Goal: Feedback & Contribution: Submit feedback/report problem

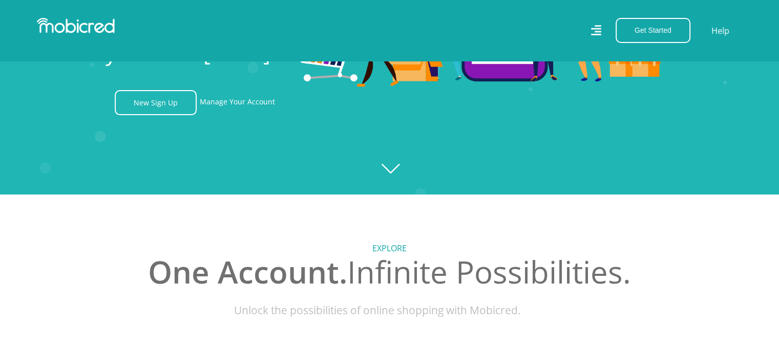
scroll to position [0, 1313]
click at [240, 105] on link "Manage Your Account" at bounding box center [237, 102] width 75 height 25
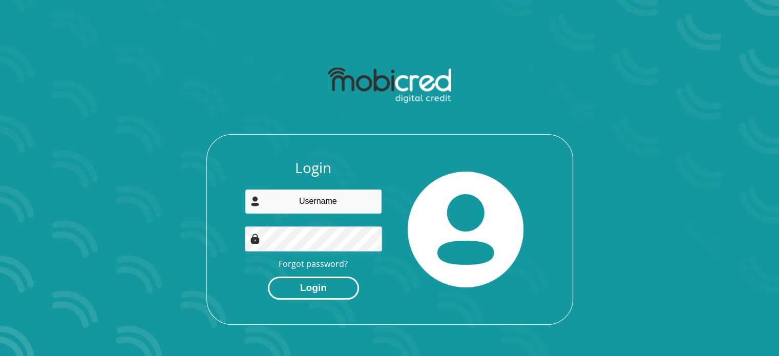
type input "nthabisengmoabelo4@gmail.com"
click at [323, 288] on button "Login" at bounding box center [313, 288] width 91 height 23
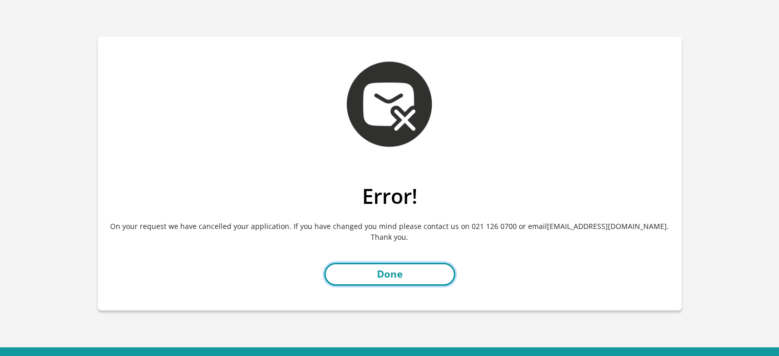
click at [379, 273] on link "Done" at bounding box center [389, 274] width 131 height 23
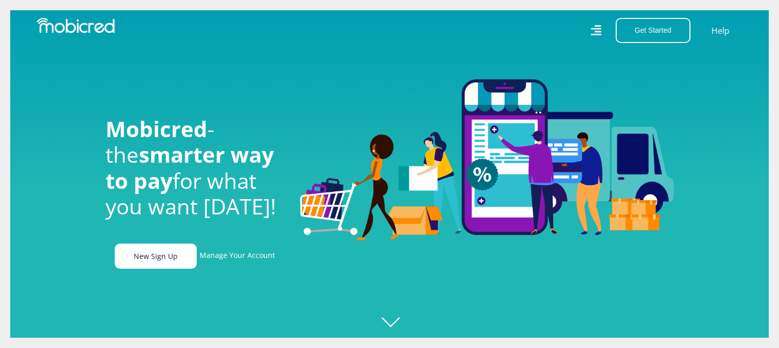
scroll to position [51, 0]
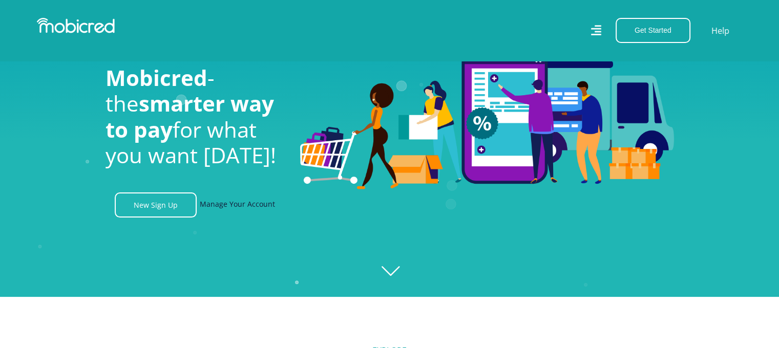
click at [246, 201] on link "Manage Your Account" at bounding box center [237, 205] width 75 height 25
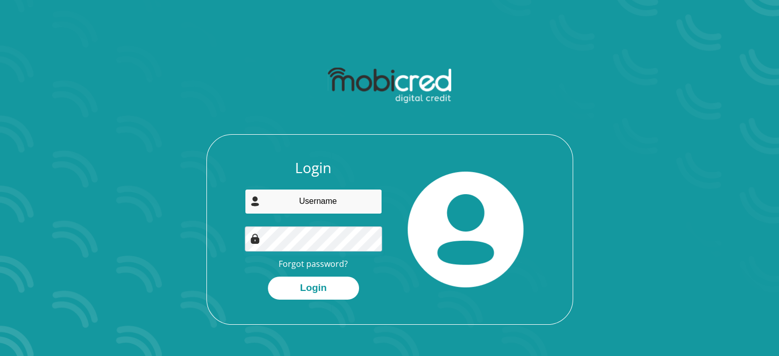
type input "[EMAIL_ADDRESS][DOMAIN_NAME]"
click at [254, 242] on img at bounding box center [255, 238] width 10 height 10
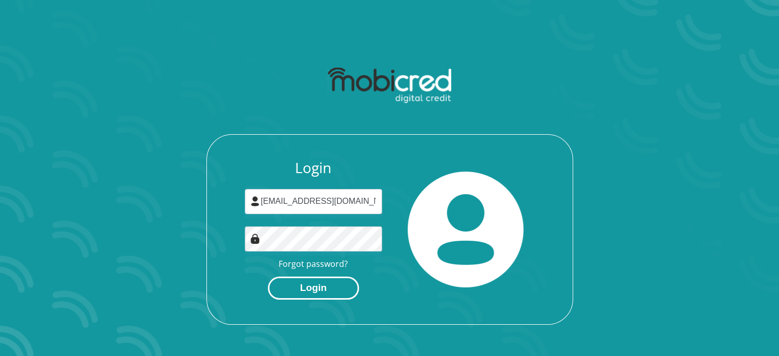
click at [311, 293] on button "Login" at bounding box center [313, 288] width 91 height 23
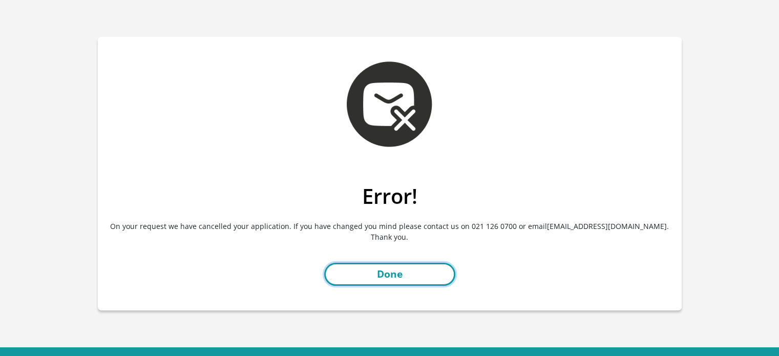
click at [380, 278] on link "Done" at bounding box center [389, 274] width 131 height 23
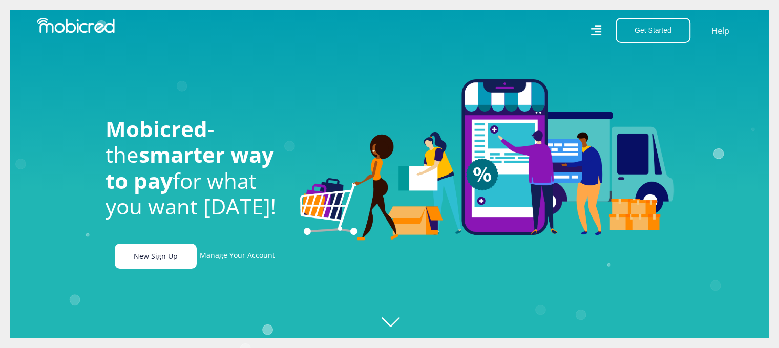
click at [168, 261] on link "New Sign Up" at bounding box center [156, 256] width 82 height 25
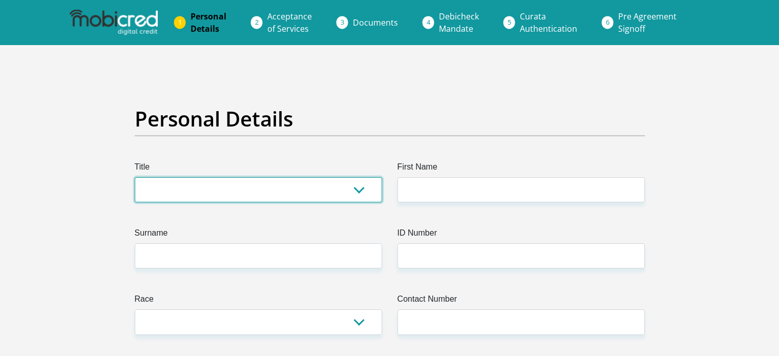
click at [158, 182] on select "Mr Ms Mrs Dr Other" at bounding box center [258, 189] width 247 height 25
select select "Ms"
click at [135, 177] on select "Mr Ms Mrs Dr Other" at bounding box center [258, 189] width 247 height 25
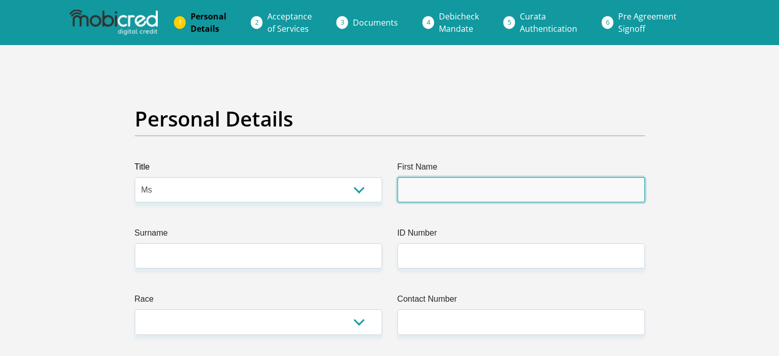
click at [424, 191] on input "First Name" at bounding box center [520, 189] width 247 height 25
click at [437, 192] on input "First Name" at bounding box center [520, 189] width 247 height 25
type input "Nthabiseng"
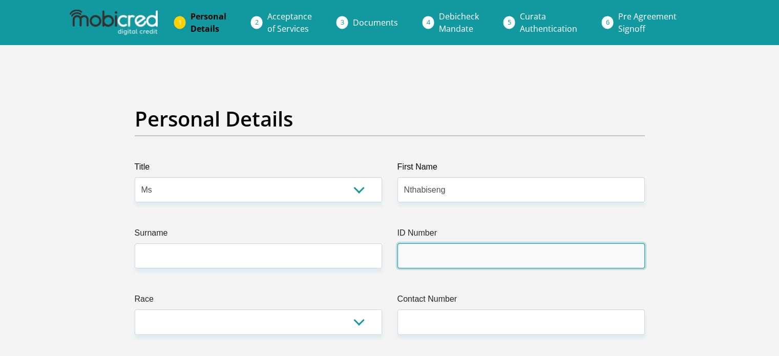
click at [449, 255] on input "ID Number" at bounding box center [520, 255] width 247 height 25
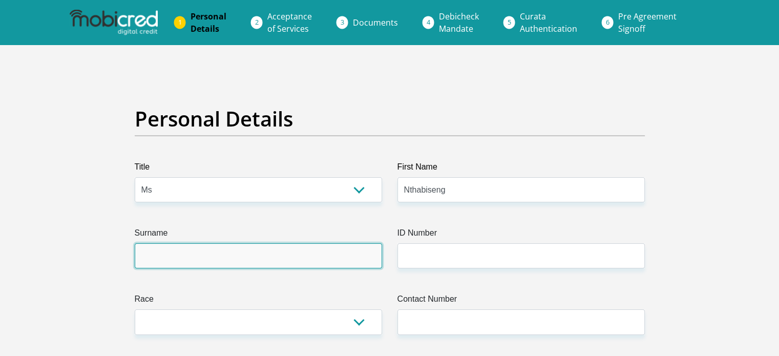
click at [292, 259] on input "Surname" at bounding box center [258, 255] width 247 height 25
type input "Moabelo"
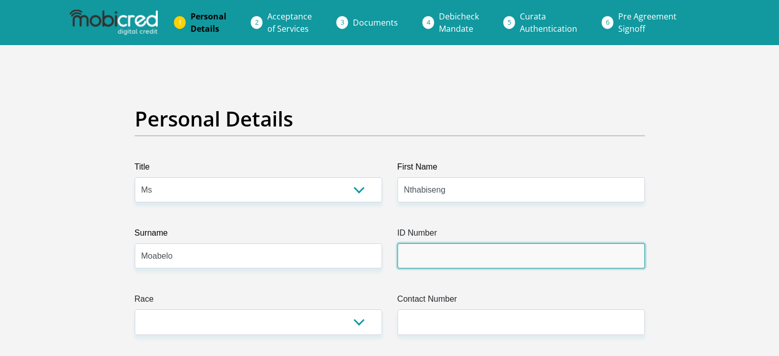
click at [412, 256] on input "ID Number" at bounding box center [520, 255] width 247 height 25
type input "9707251203080"
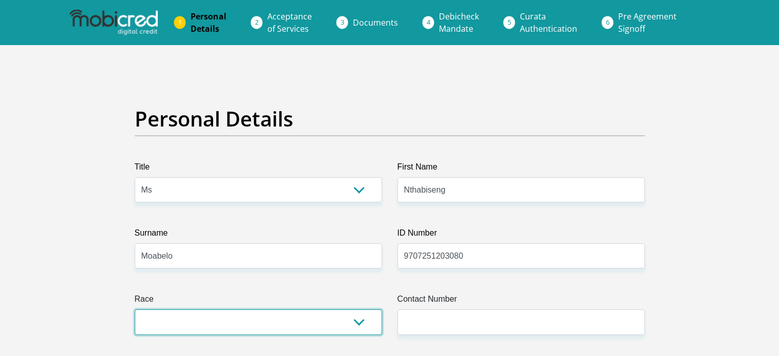
drag, startPoint x: 193, startPoint y: 327, endPoint x: 196, endPoint y: 114, distance: 213.0
click at [193, 326] on select "Black Coloured Indian White Other" at bounding box center [258, 321] width 247 height 25
click at [154, 324] on select "Black Coloured Indian White Other" at bounding box center [258, 321] width 247 height 25
select select "1"
click at [135, 309] on select "Black Coloured Indian White Other" at bounding box center [258, 321] width 247 height 25
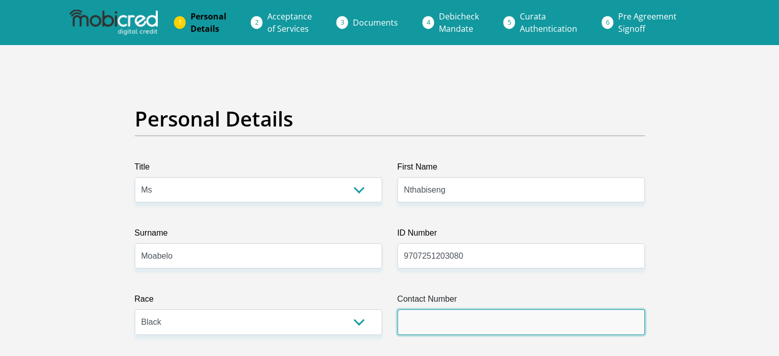
click at [447, 323] on input "Contact Number" at bounding box center [520, 321] width 247 height 25
type input "0725598941"
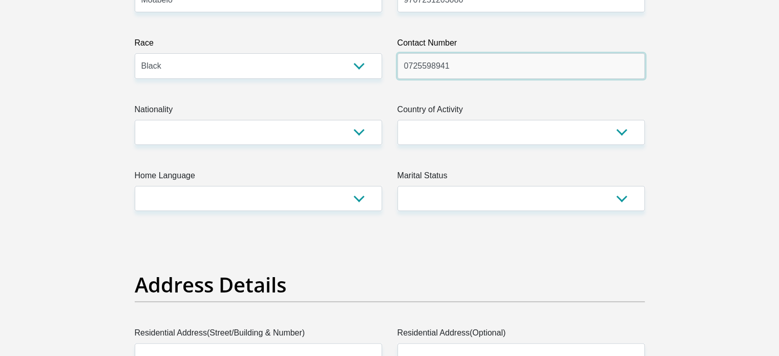
scroll to position [307, 0]
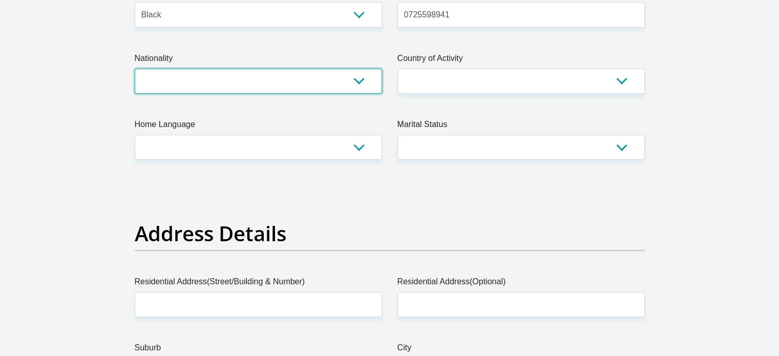
click at [162, 80] on select "South Africa Afghanistan Aland Islands Albania Algeria America Samoa American V…" at bounding box center [258, 81] width 247 height 25
select select "ZAF"
click at [135, 69] on select "South Africa Afghanistan Aland Islands Albania Algeria America Samoa American V…" at bounding box center [258, 81] width 247 height 25
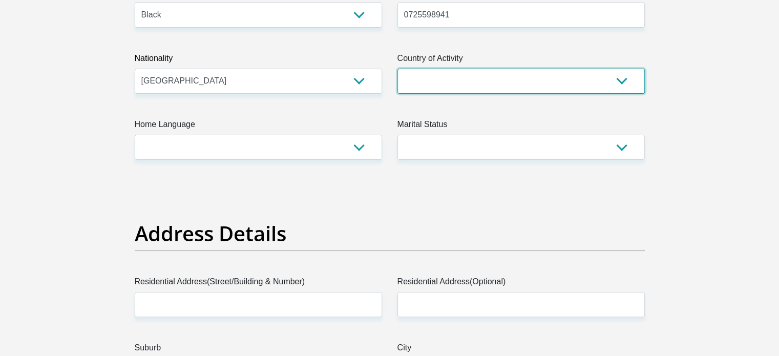
click at [439, 82] on select "South Africa Afghanistan Aland Islands Albania Algeria America Samoa American V…" at bounding box center [520, 81] width 247 height 25
select select "ZAF"
click at [397, 69] on select "South Africa Afghanistan Aland Islands Albania Algeria America Samoa American V…" at bounding box center [520, 81] width 247 height 25
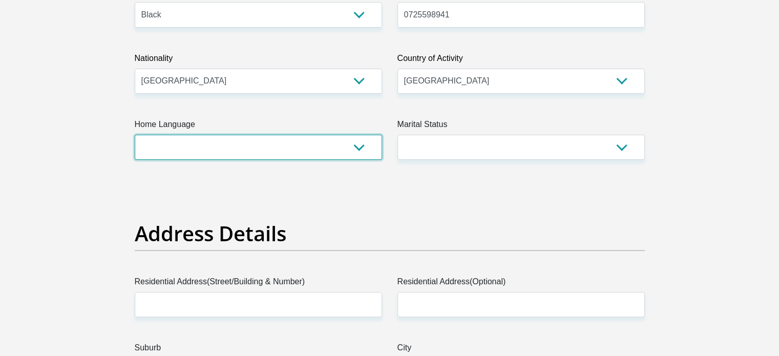
click at [189, 149] on select "Afrikaans English Sepedi South Ndebele Southern Sotho Swati Tsonga Tswana Venda…" at bounding box center [258, 147] width 247 height 25
select select "nso"
click at [135, 135] on select "Afrikaans English Sepedi South Ndebele Southern Sotho Swati Tsonga Tswana Venda…" at bounding box center [258, 147] width 247 height 25
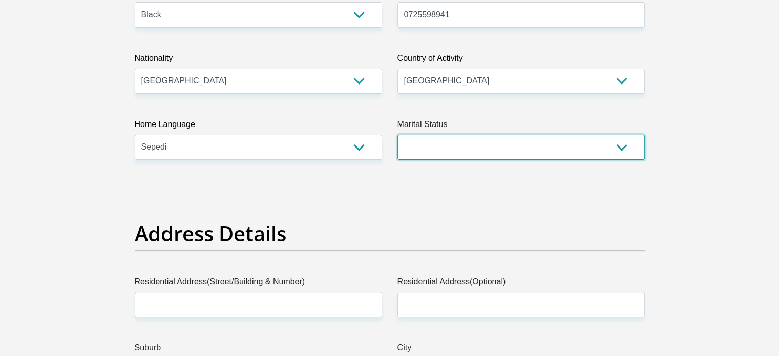
click at [435, 151] on select "Married ANC Single Divorced Widowed Married COP or Customary Law" at bounding box center [520, 147] width 247 height 25
select select "2"
click at [397, 135] on select "Married ANC Single Divorced Widowed Married COP or Customary Law" at bounding box center [520, 147] width 247 height 25
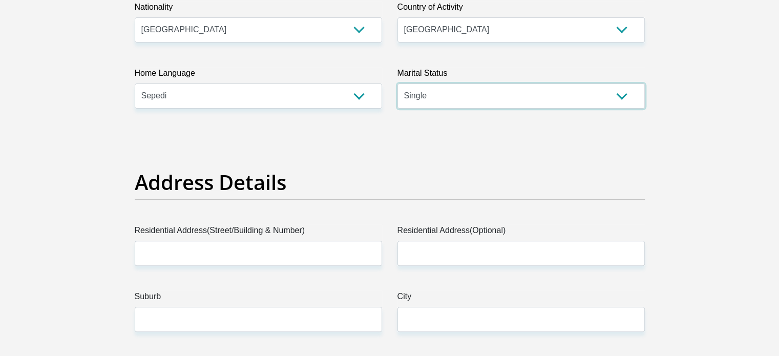
scroll to position [410, 0]
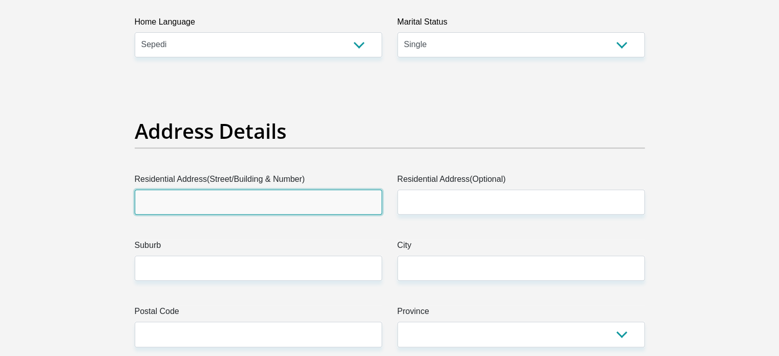
click at [169, 198] on input "Residential Address(Street/Building & Number)" at bounding box center [258, 201] width 247 height 25
type input "10 Suikerbekkie Road"
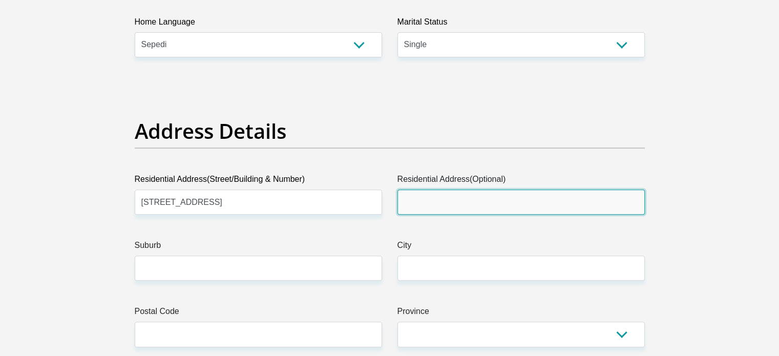
click at [411, 204] on input "Residential Address(Optional)" at bounding box center [520, 201] width 247 height 25
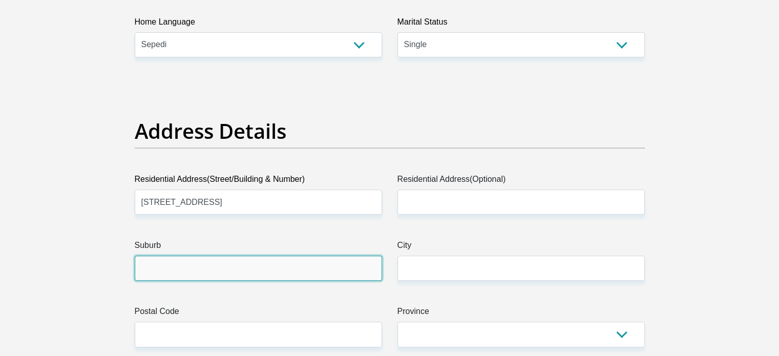
click at [221, 266] on input "Suburb" at bounding box center [258, 268] width 247 height 25
type input "Birchacres"
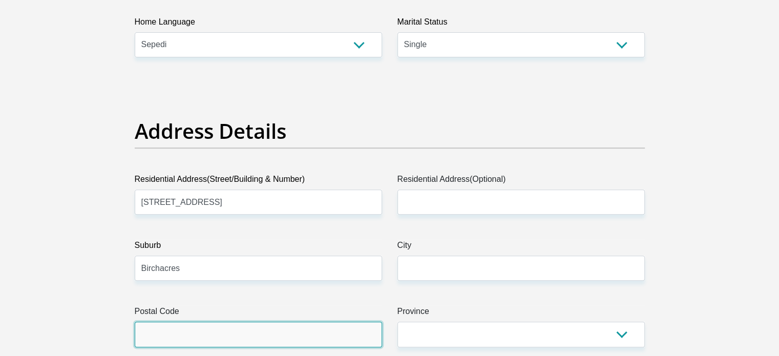
click at [182, 328] on input "Postal Code" at bounding box center [258, 334] width 247 height 25
type input "1618"
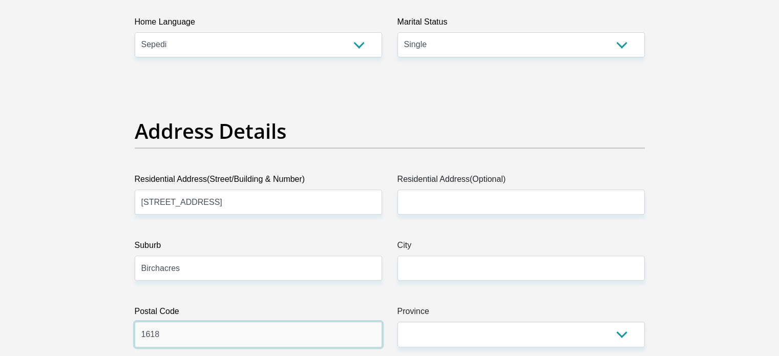
scroll to position [563, 0]
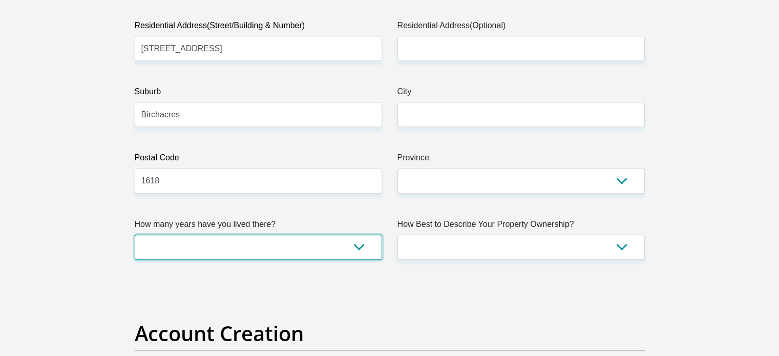
click at [176, 245] on select "less than 1 year 1-3 years 3-5 years 5+ years" at bounding box center [258, 247] width 247 height 25
select select "4"
click at [135, 235] on select "less than 1 year 1-3 years 3-5 years 5+ years" at bounding box center [258, 247] width 247 height 25
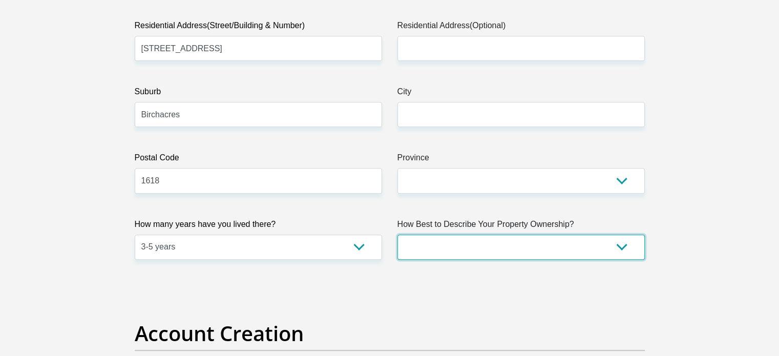
click at [459, 247] on select "Owned Rented Family Owned Company Dwelling" at bounding box center [520, 247] width 247 height 25
select select "parents"
click at [397, 235] on select "Owned Rented Family Owned Company Dwelling" at bounding box center [520, 247] width 247 height 25
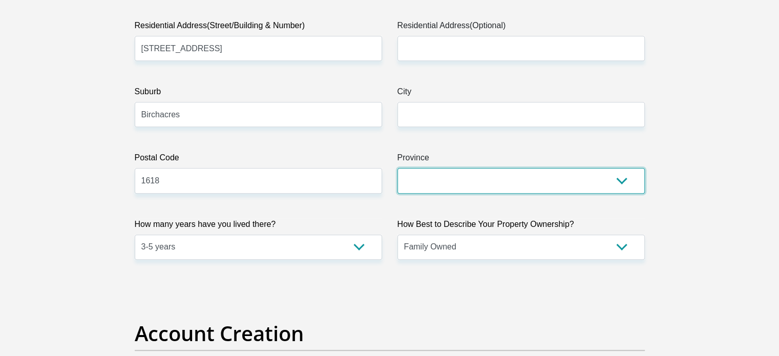
click at [440, 186] on select "Eastern Cape Free State Gauteng KwaZulu-Natal Limpopo Mpumalanga Northern Cape …" at bounding box center [520, 180] width 247 height 25
select select "Gauteng"
click at [397, 168] on select "Eastern Cape Free State Gauteng KwaZulu-Natal Limpopo Mpumalanga Northern Cape …" at bounding box center [520, 180] width 247 height 25
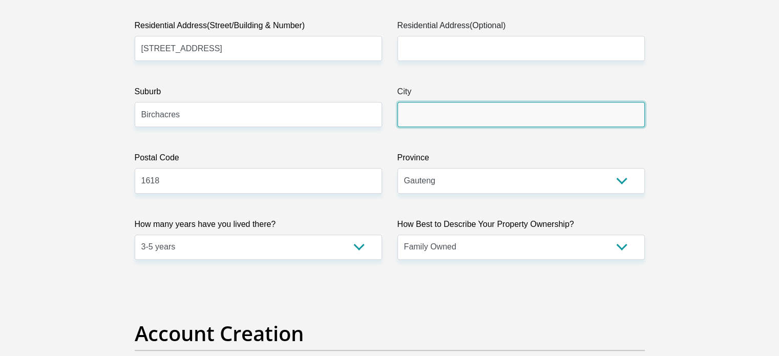
click at [431, 121] on input "City" at bounding box center [520, 114] width 247 height 25
type input "Kempton Park"
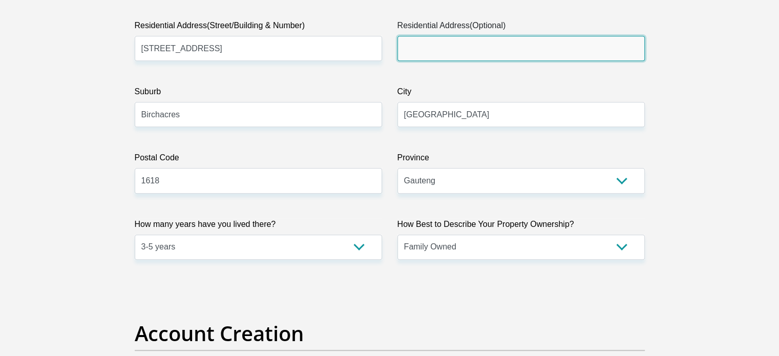
click at [432, 45] on input "Residential Address(Optional)" at bounding box center [520, 48] width 247 height 25
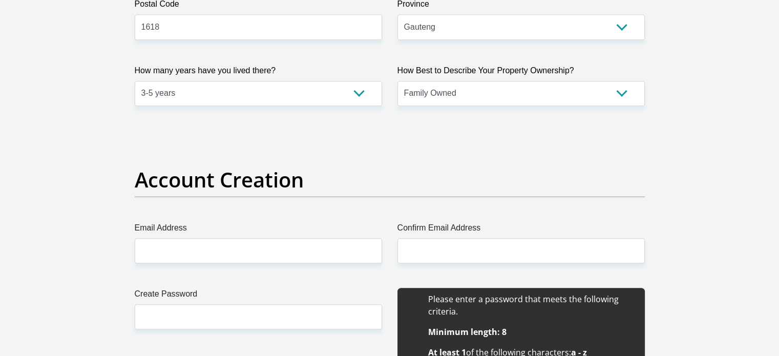
scroll to position [768, 0]
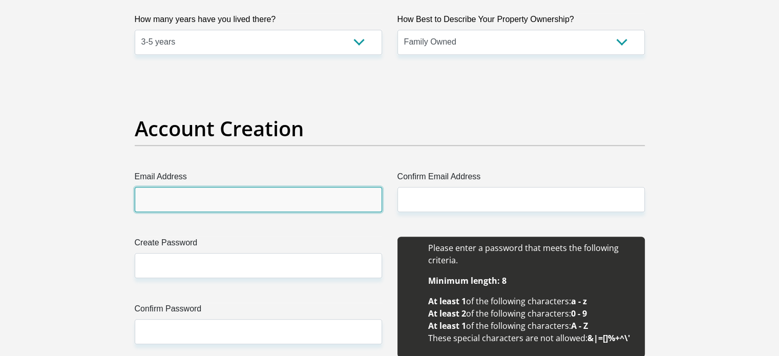
click at [154, 198] on input "Email Address" at bounding box center [258, 199] width 247 height 25
type input "[EMAIL_ADDRESS][DOMAIN_NAME]"
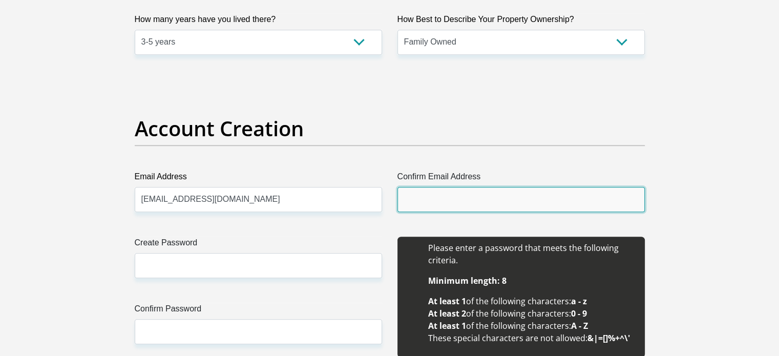
click at [410, 192] on input "Confirm Email Address" at bounding box center [520, 199] width 247 height 25
type input "[EMAIL_ADDRESS][DOMAIN_NAME]"
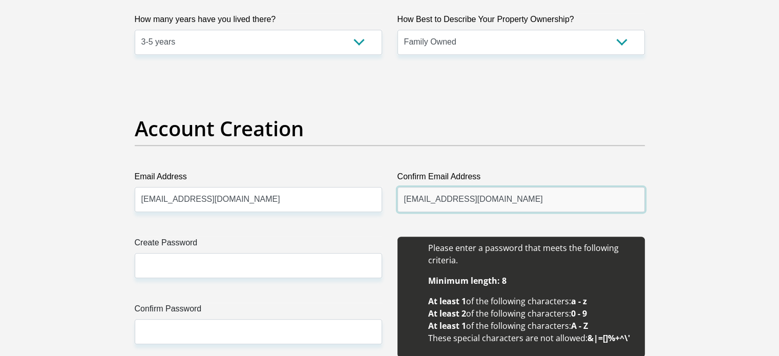
scroll to position [973, 0]
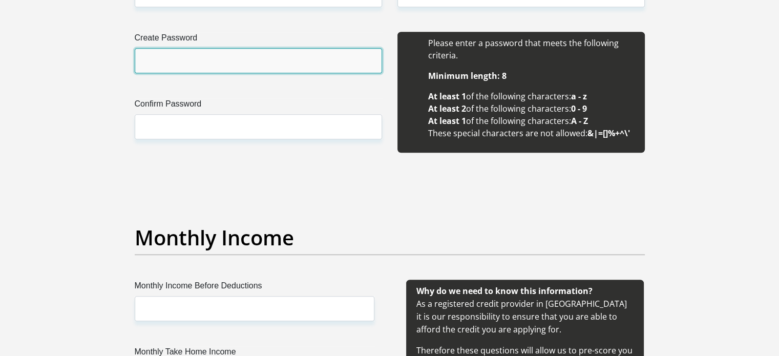
click at [182, 63] on input "Create Password" at bounding box center [258, 60] width 247 height 25
type input "NthabiM@25"
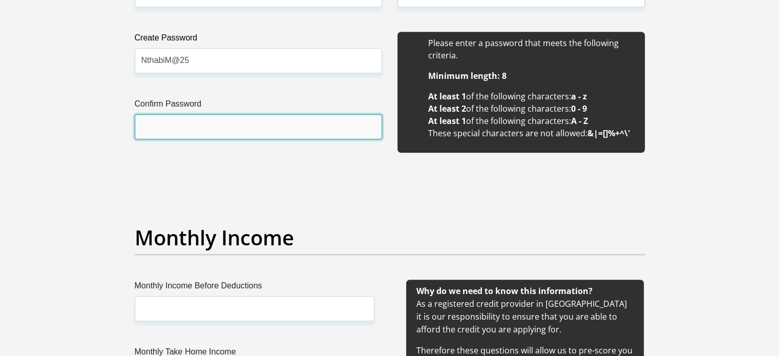
click at [259, 120] on input "Confirm Password" at bounding box center [258, 126] width 247 height 25
type input "NthabiM@25"
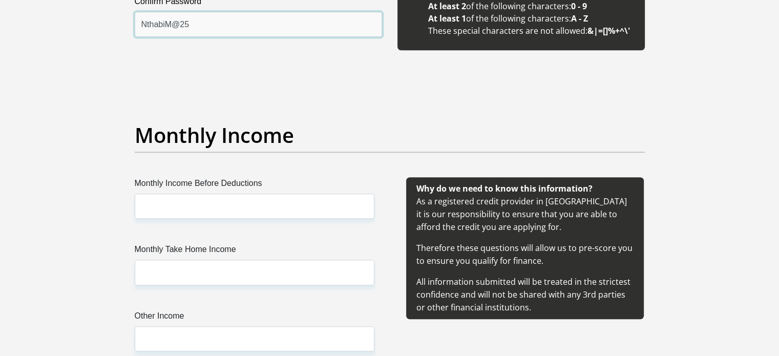
scroll to position [1127, 0]
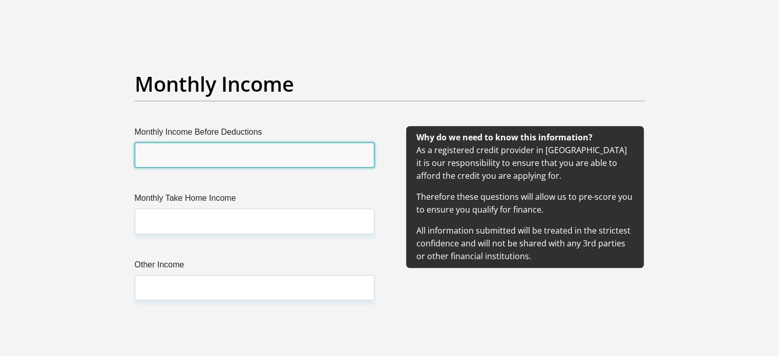
click at [194, 163] on input "Monthly Income Before Deductions" at bounding box center [255, 154] width 240 height 25
type input "30000"
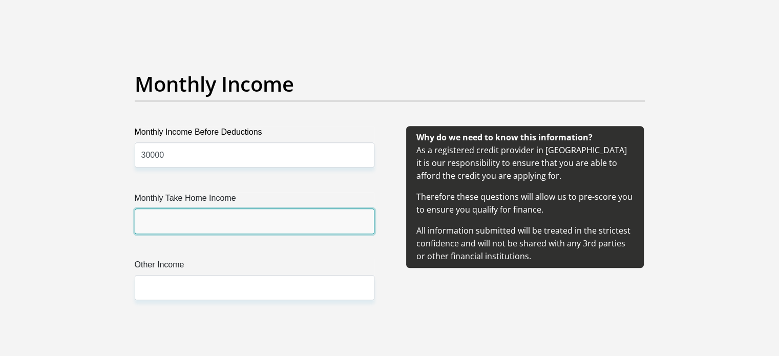
click at [180, 227] on input "Monthly Take Home Income" at bounding box center [255, 220] width 240 height 25
type input "26380"
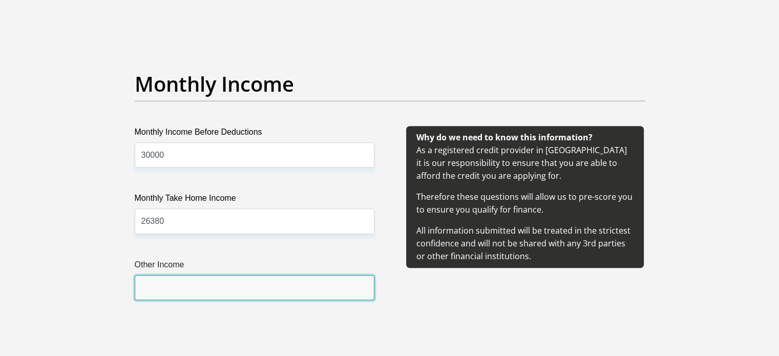
click at [186, 285] on input "Other Income" at bounding box center [255, 287] width 240 height 25
type input "0"
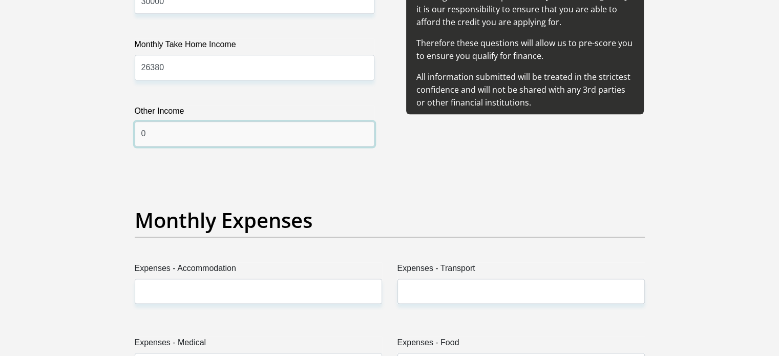
scroll to position [1331, 0]
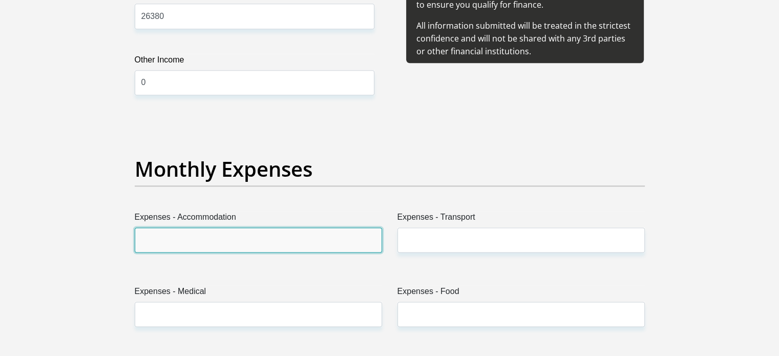
click at [209, 235] on input "Expenses - Accommodation" at bounding box center [258, 239] width 247 height 25
type input "7200"
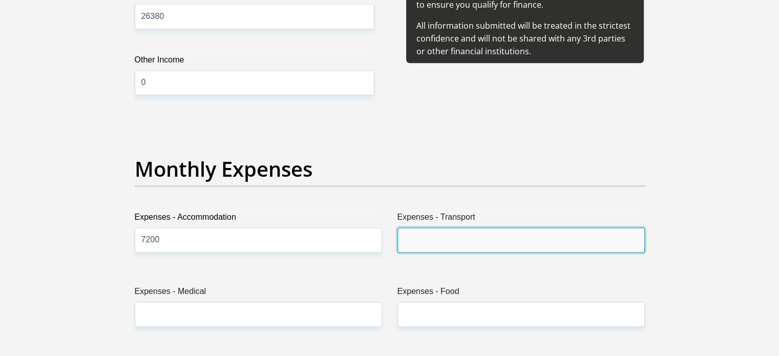
click at [417, 244] on input "Expenses - Transport" at bounding box center [520, 239] width 247 height 25
type input "1000"
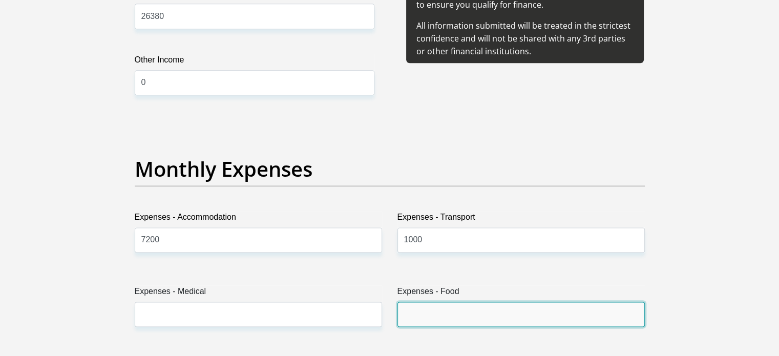
click at [424, 307] on input "Expenses - Food" at bounding box center [520, 314] width 247 height 25
type input "2000"
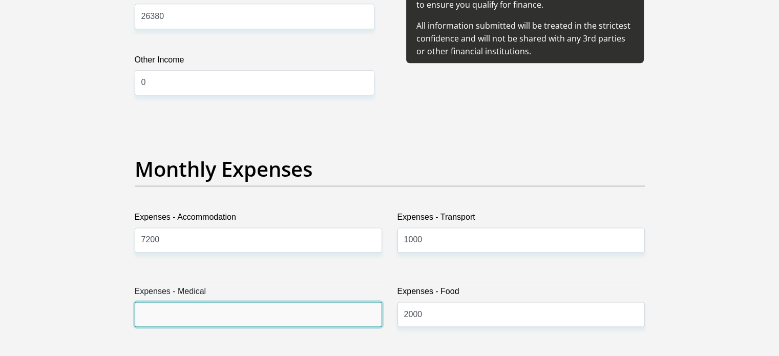
click at [304, 316] on input "Expenses - Medical" at bounding box center [258, 314] width 247 height 25
type input "1055"
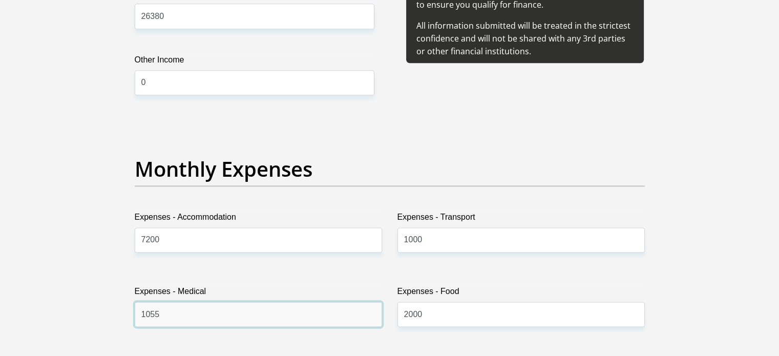
scroll to position [1485, 0]
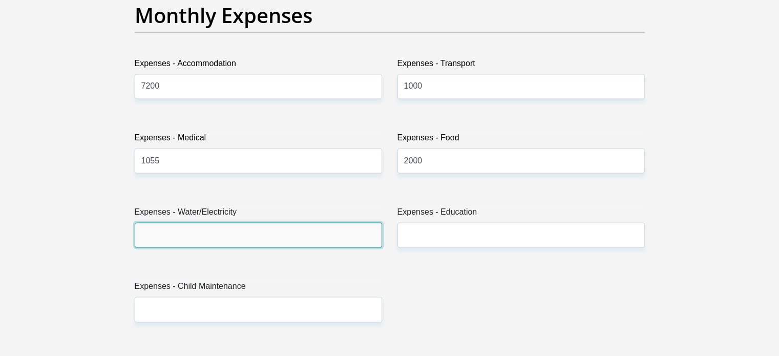
click at [193, 231] on input "Expenses - Water/Electricity" at bounding box center [258, 234] width 247 height 25
type input "500"
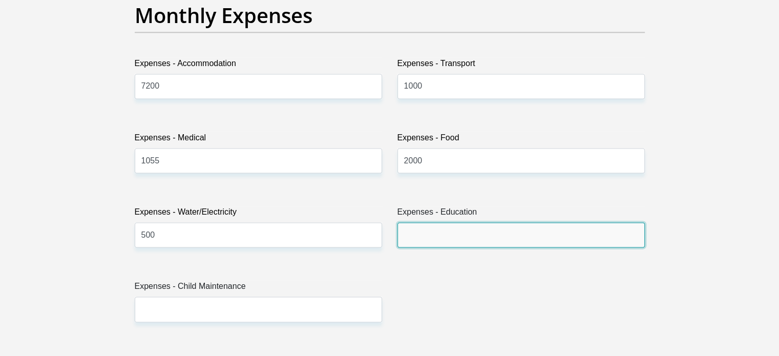
click at [415, 244] on input "Expenses - Education" at bounding box center [520, 234] width 247 height 25
type input "0"
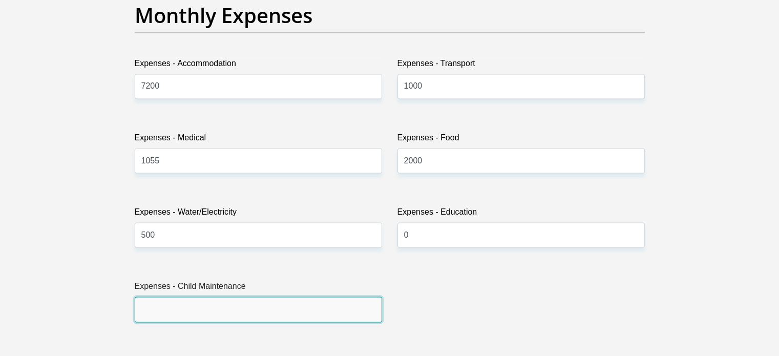
click at [201, 309] on input "Expenses - Child Maintenance" at bounding box center [258, 308] width 247 height 25
type input "0"
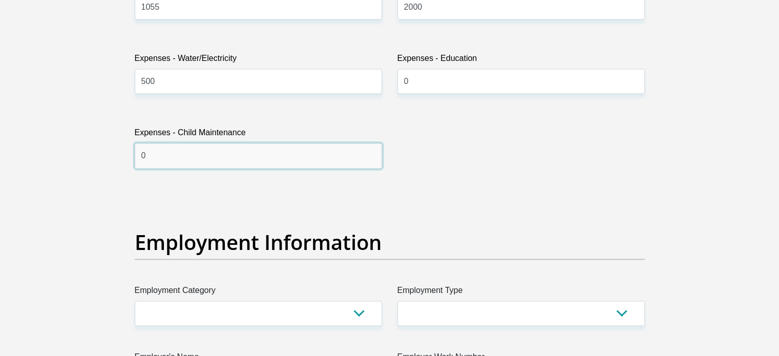
scroll to position [1690, 0]
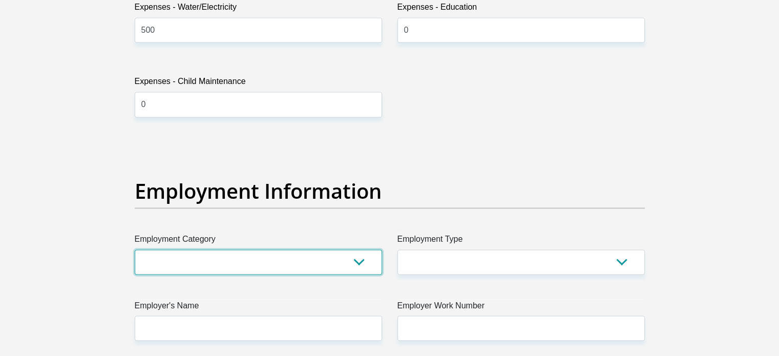
click at [235, 256] on select "AGRICULTURE ALCOHOL & TOBACCO CONSTRUCTION MATERIALS METALLURGY EQUIPMENT FOR R…" at bounding box center [258, 261] width 247 height 25
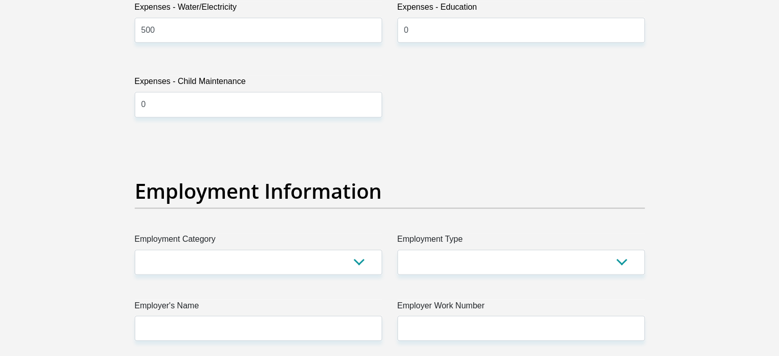
click at [204, 284] on div "Title Mr Ms Mrs Dr Other First Name Nthabiseng Surname Moabelo ID Number 970725…" at bounding box center [389, 137] width 525 height 3332
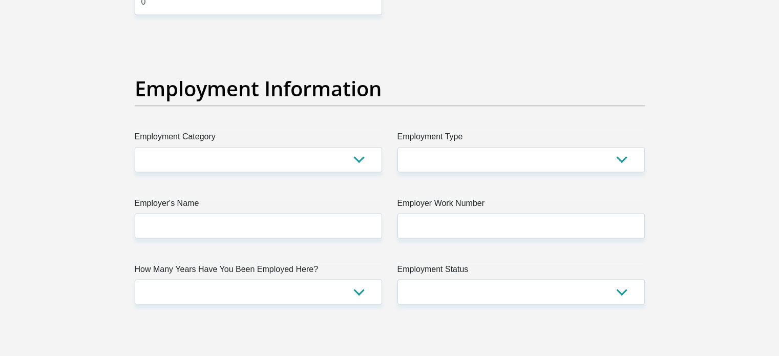
scroll to position [1843, 0]
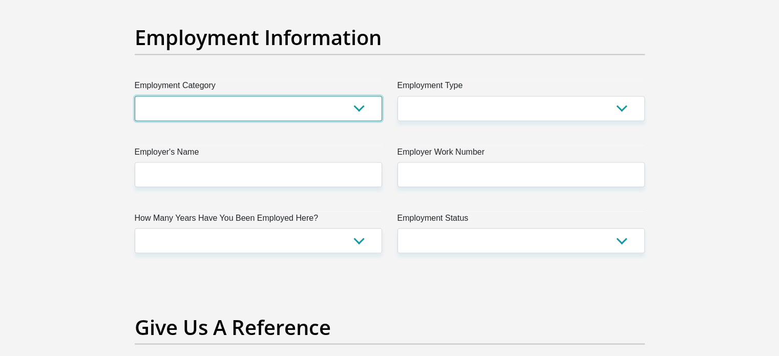
click at [190, 102] on select "AGRICULTURE ALCOHOL & TOBACCO CONSTRUCTION MATERIALS METALLURGY EQUIPMENT FOR R…" at bounding box center [258, 108] width 247 height 25
select select "20"
click at [135, 96] on select "AGRICULTURE ALCOHOL & TOBACCO CONSTRUCTION MATERIALS METALLURGY EQUIPMENT FOR R…" at bounding box center [258, 108] width 247 height 25
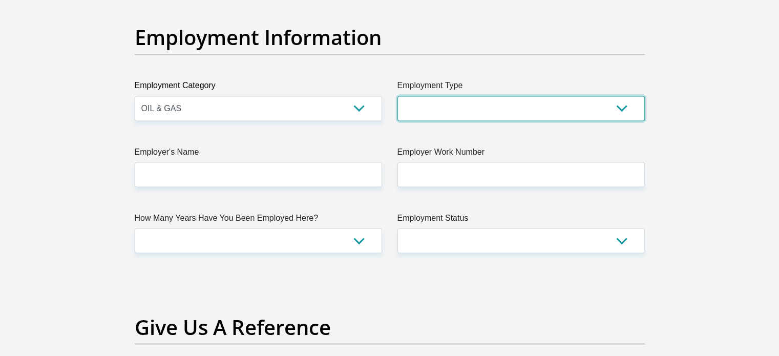
click at [416, 113] on select "College/Lecturer Craft Seller Creative Driver Executive Farmer Forces - Non Com…" at bounding box center [520, 108] width 247 height 25
select select "Office Staff/Clerk"
click at [397, 96] on select "College/Lecturer Craft Seller Creative Driver Executive Farmer Forces - Non Com…" at bounding box center [520, 108] width 247 height 25
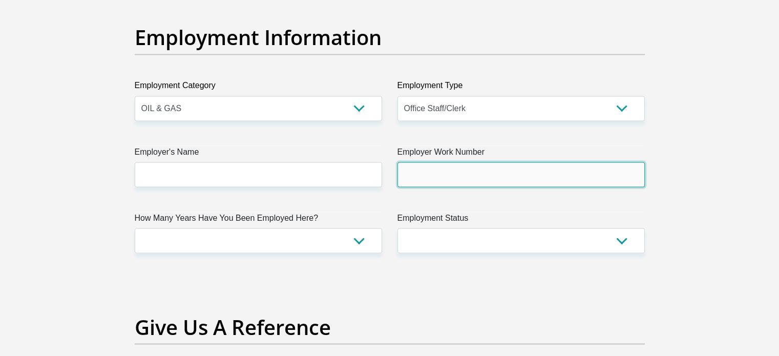
click at [422, 177] on input "Employer Work Number" at bounding box center [520, 174] width 247 height 25
type input "0112455900"
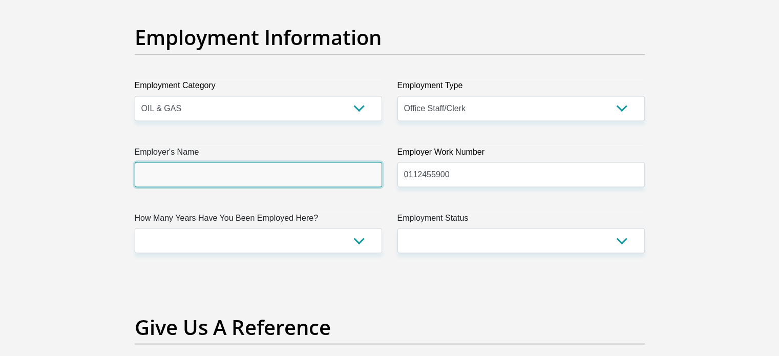
click at [241, 165] on input "Employer's Name" at bounding box center [258, 174] width 247 height 25
type input "CENTURIONLAWGROUP"
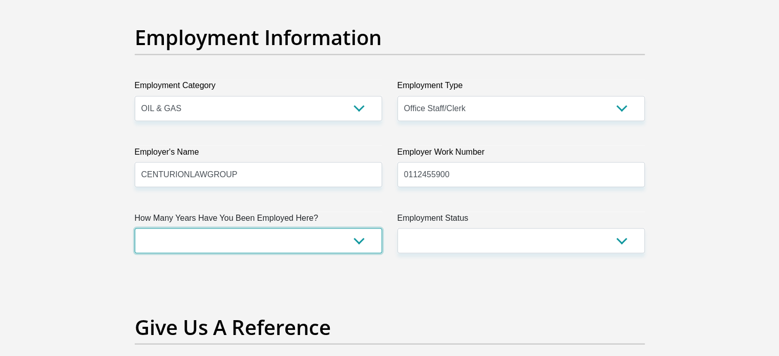
click at [216, 239] on select "less than 1 year 1-3 years 3-5 years 5+ years" at bounding box center [258, 240] width 247 height 25
select select "6"
click at [135, 228] on select "less than 1 year 1-3 years 3-5 years 5+ years" at bounding box center [258, 240] width 247 height 25
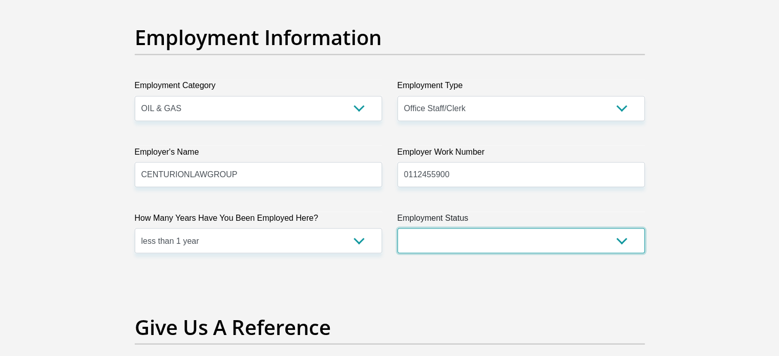
click at [418, 244] on select "Permanent/Full-time Part-time/Casual Contract Worker Self-Employed Housewife Re…" at bounding box center [520, 240] width 247 height 25
select select "1"
click at [397, 228] on select "Permanent/Full-time Part-time/Casual Contract Worker Self-Employed Housewife Re…" at bounding box center [520, 240] width 247 height 25
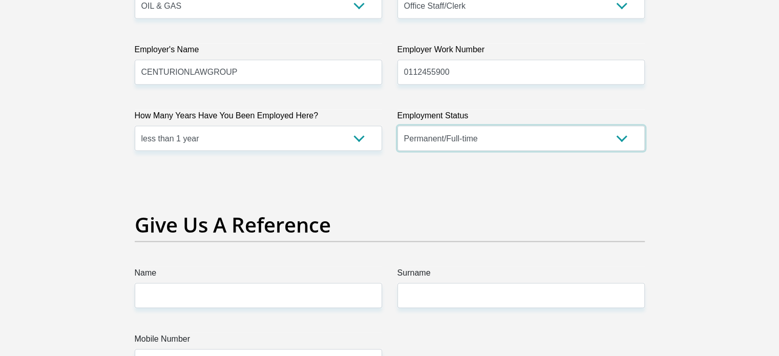
scroll to position [1997, 0]
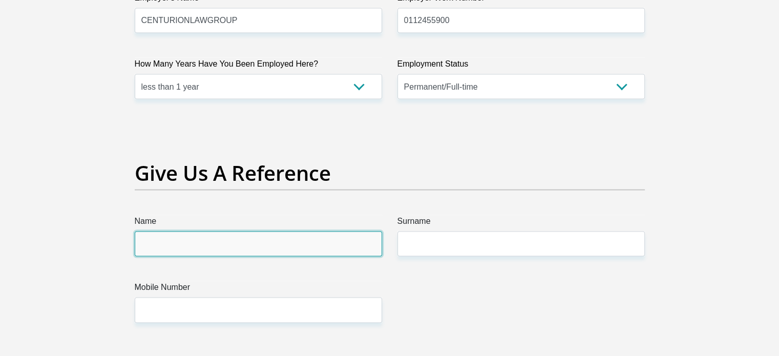
click at [193, 236] on input "Name" at bounding box center [258, 243] width 247 height 25
type input "MATSHEDISO"
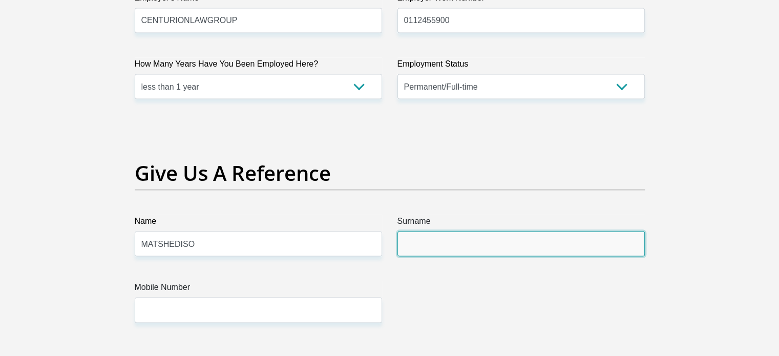
click at [417, 235] on input "Surname" at bounding box center [520, 243] width 247 height 25
type input "MOABELO"
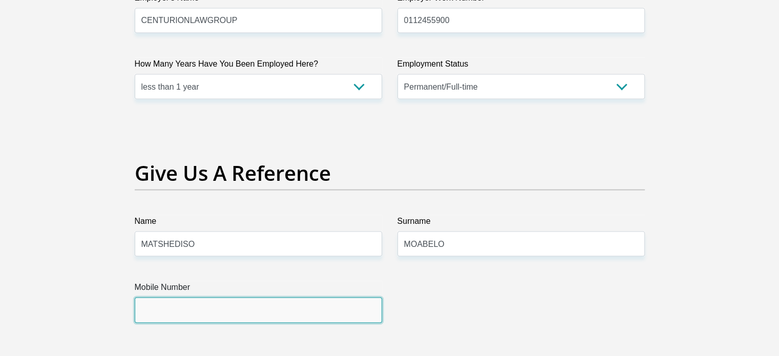
click at [263, 305] on input "Mobile Number" at bounding box center [258, 310] width 247 height 25
type input "0662930661"
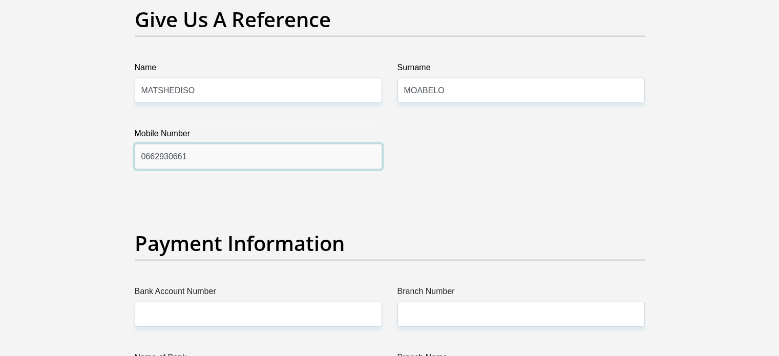
scroll to position [2202, 0]
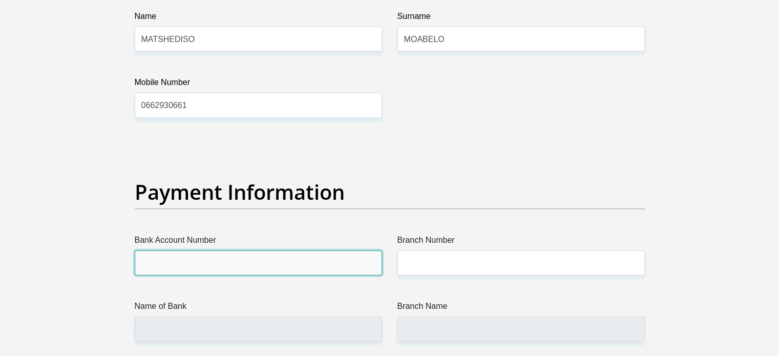
click at [186, 264] on input "Bank Account Number" at bounding box center [258, 262] width 247 height 25
type input "1767746448"
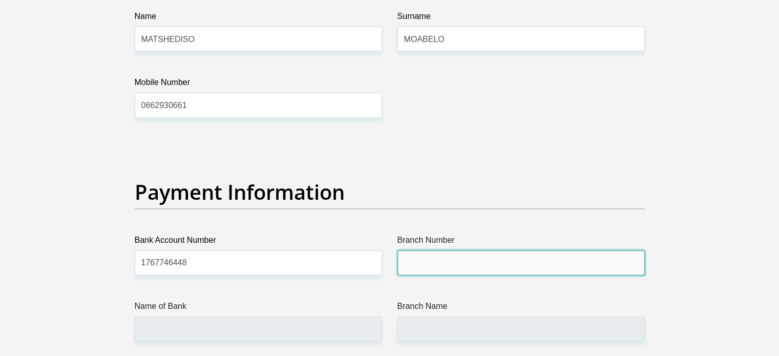
click at [443, 267] on input "Branch Number" at bounding box center [520, 262] width 247 height 25
type input "470010"
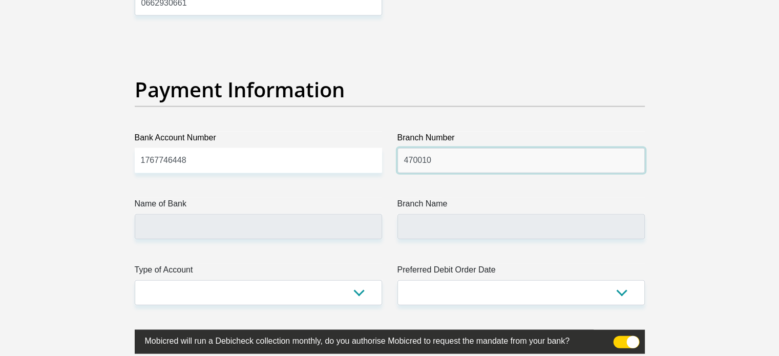
scroll to position [2355, 0]
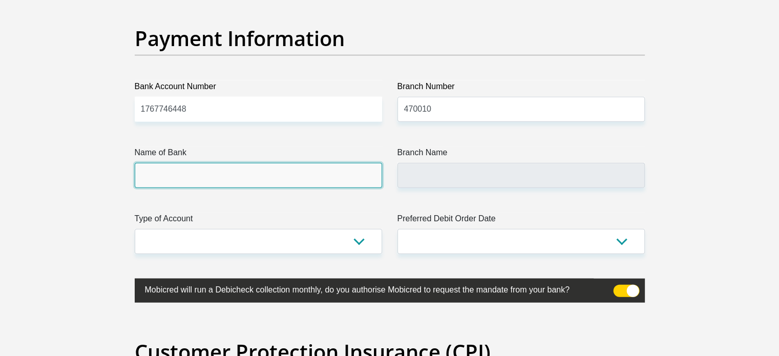
click at [186, 178] on input "Name of Bank" at bounding box center [258, 175] width 247 height 25
type input "CAPITEC BANK LIMITED"
type input "CAPITEC BANK CPC"
click at [179, 176] on input "CAPITEC BANK LIMITED" at bounding box center [258, 175] width 247 height 25
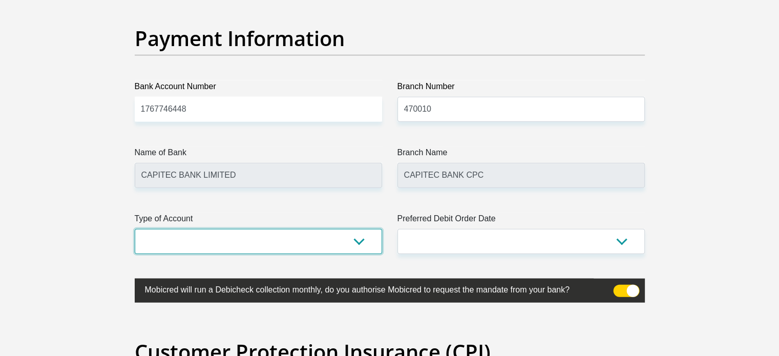
click at [178, 243] on select "Cheque Savings" at bounding box center [258, 241] width 247 height 25
select select "SAV"
click at [135, 229] on select "Cheque Savings" at bounding box center [258, 241] width 247 height 25
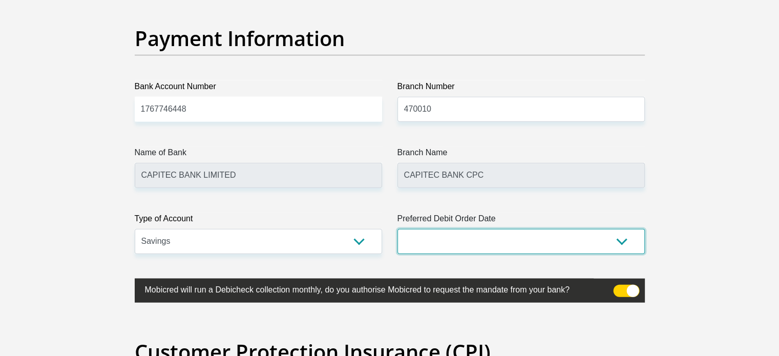
click at [404, 235] on select "1st 2nd 3rd 4th 5th 7th 18th 19th 20th 21st 22nd 23rd 24th 25th 26th 27th 28th …" at bounding box center [520, 241] width 247 height 25
click at [397, 229] on select "1st 2nd 3rd 4th 5th 7th 18th 19th 20th 21st 22nd 23rd 24th 25th 26th 27th 28th …" at bounding box center [520, 241] width 247 height 25
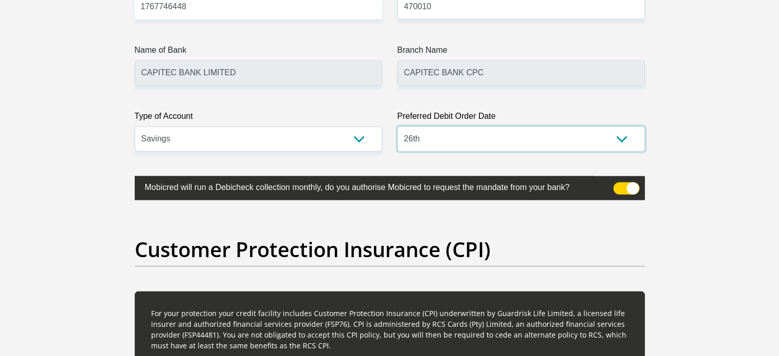
scroll to position [2509, 0]
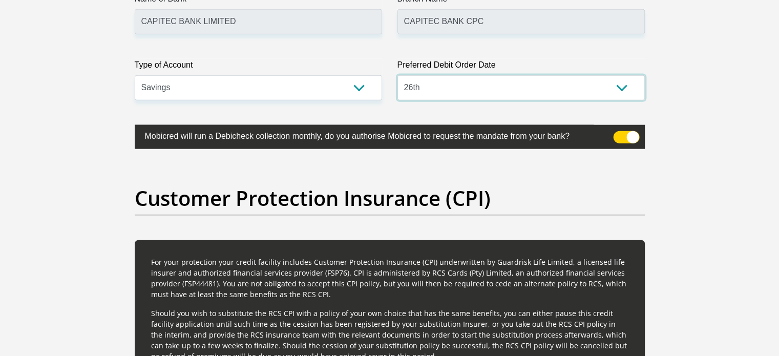
click at [437, 96] on select "1st 2nd 3rd 4th 5th 7th 18th 19th 20th 21st 22nd 23rd 24th 25th 26th 27th 28th …" at bounding box center [520, 87] width 247 height 25
select select "25"
click at [397, 75] on select "1st 2nd 3rd 4th 5th 7th 18th 19th 20th 21st 22nd 23rd 24th 25th 26th 27th 28th …" at bounding box center [520, 87] width 247 height 25
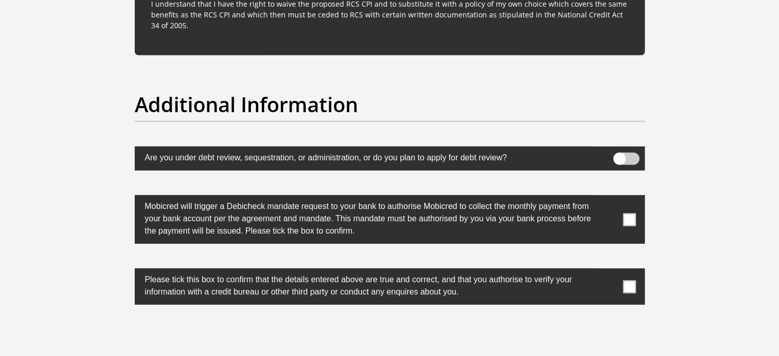
scroll to position [3226, 0]
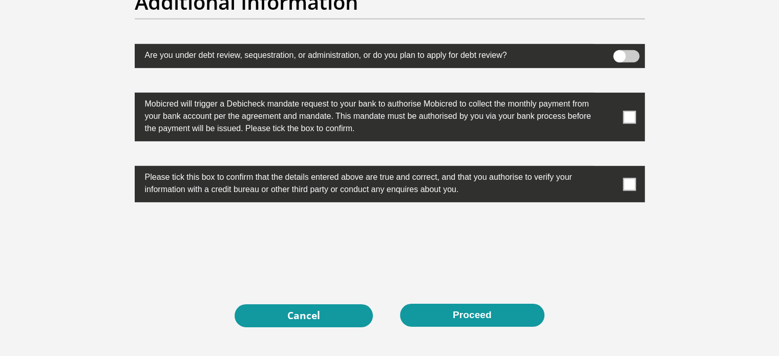
click at [630, 114] on span at bounding box center [629, 117] width 13 height 13
click at [609, 95] on input "checkbox" at bounding box center [609, 95] width 0 height 0
click at [630, 185] on span at bounding box center [629, 184] width 13 height 13
click at [609, 168] on input "checkbox" at bounding box center [609, 168] width 0 height 0
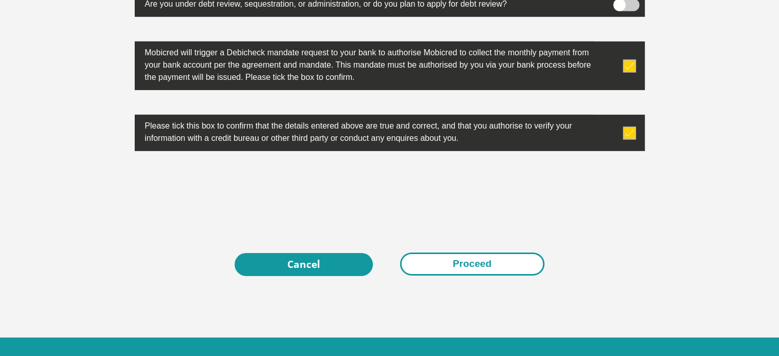
click at [454, 264] on button "Proceed" at bounding box center [472, 263] width 144 height 23
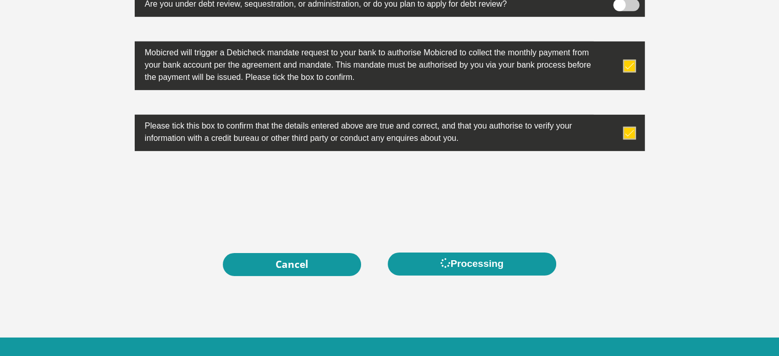
scroll to position [0, 0]
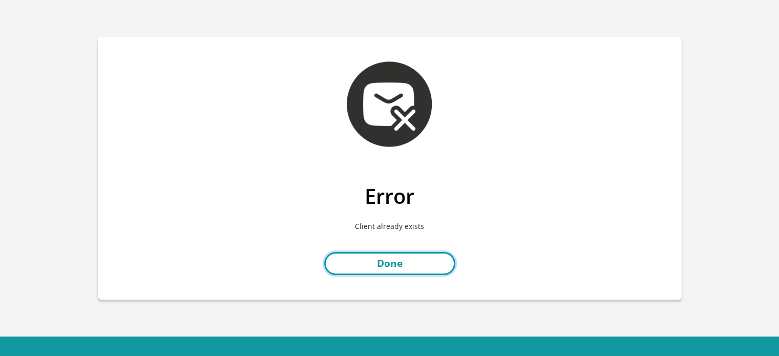
click at [380, 263] on link "Done" at bounding box center [389, 263] width 131 height 23
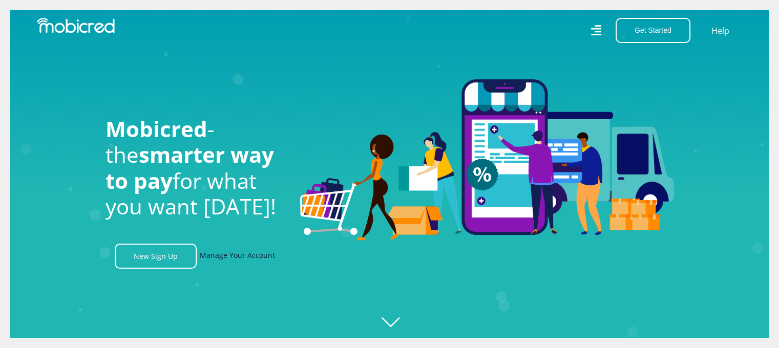
click at [240, 258] on link "Manage Your Account" at bounding box center [237, 256] width 75 height 25
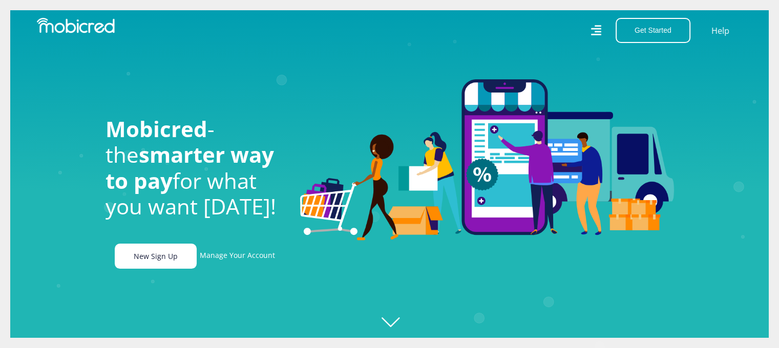
click at [168, 265] on link "New Sign Up" at bounding box center [156, 256] width 82 height 25
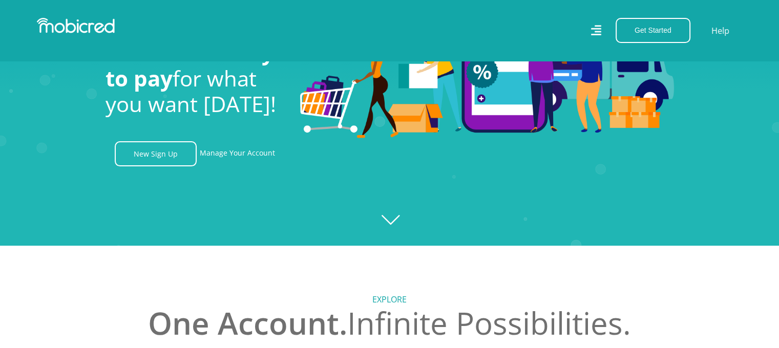
scroll to position [205, 0]
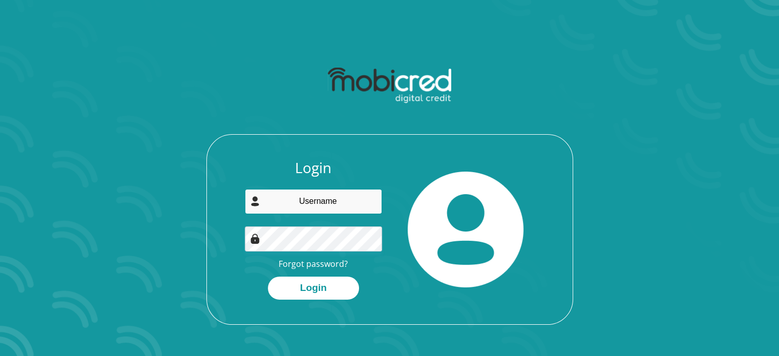
type input "nthabisengmoabelo4@gmail.com"
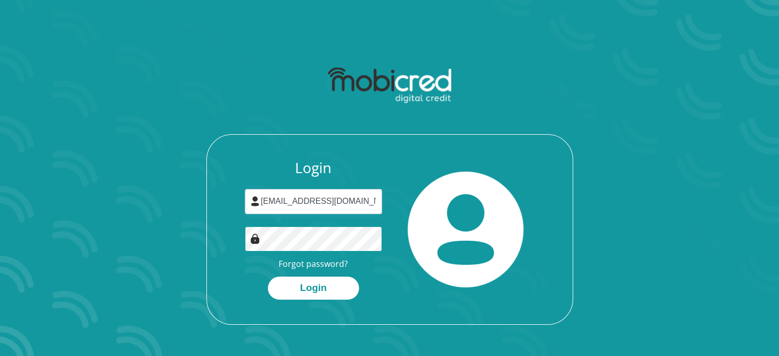
click at [252, 241] on div at bounding box center [313, 238] width 137 height 25
click at [268, 277] on button "Login" at bounding box center [313, 288] width 91 height 23
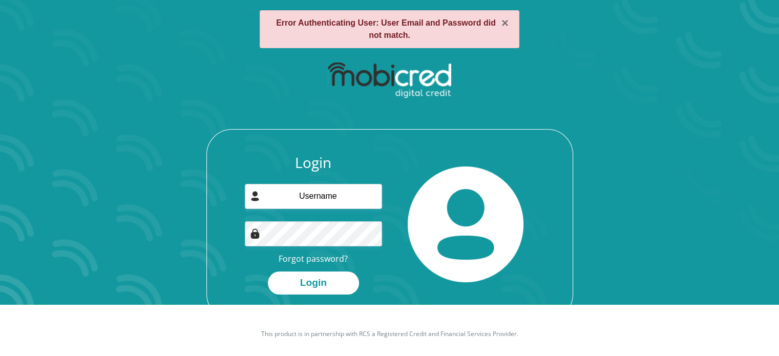
scroll to position [58, 0]
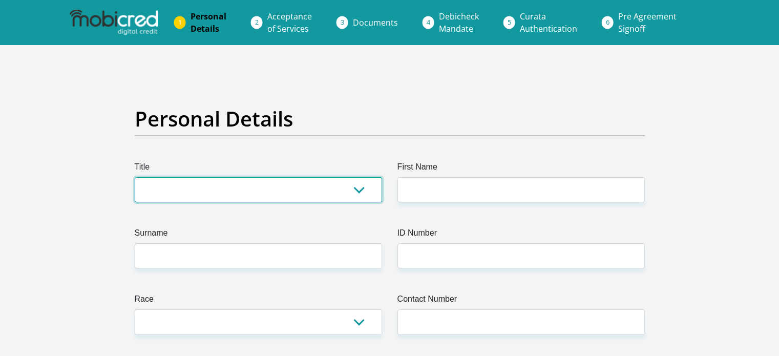
click at [197, 184] on select "Mr Ms Mrs Dr Other" at bounding box center [258, 189] width 247 height 25
select select "Ms"
click at [135, 177] on select "Mr Ms Mrs Dr Other" at bounding box center [258, 189] width 247 height 25
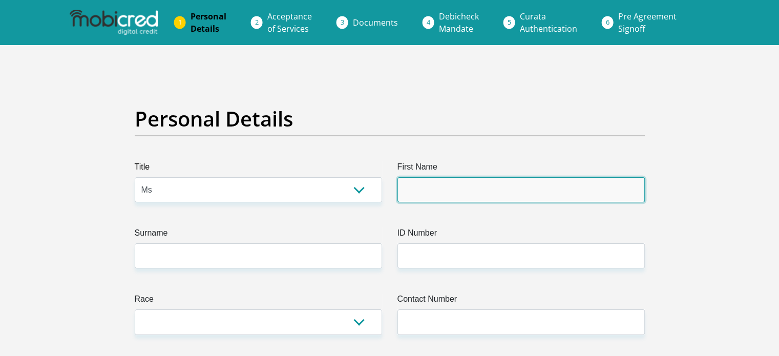
click at [427, 192] on input "First Name" at bounding box center [520, 189] width 247 height 25
type input "Nthabiseng"
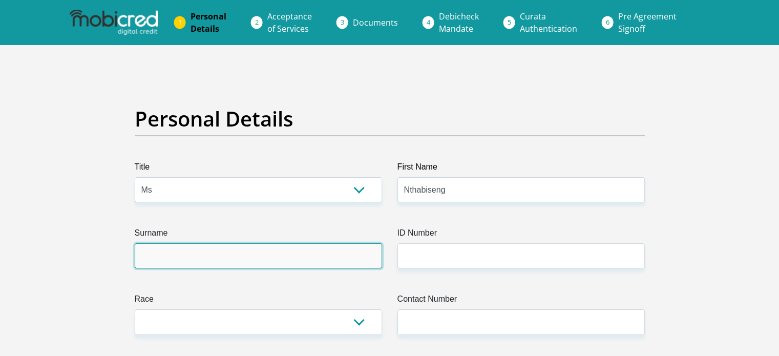
click at [319, 255] on input "Surname" at bounding box center [258, 255] width 247 height 25
type input "Moabelo"
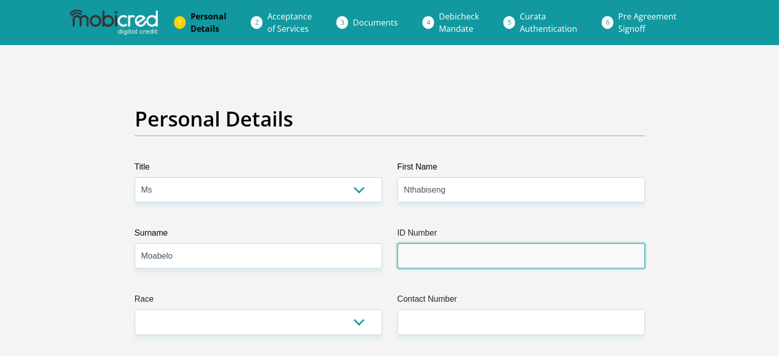
click at [419, 259] on input "ID Number" at bounding box center [520, 255] width 247 height 25
type input "9707251203080"
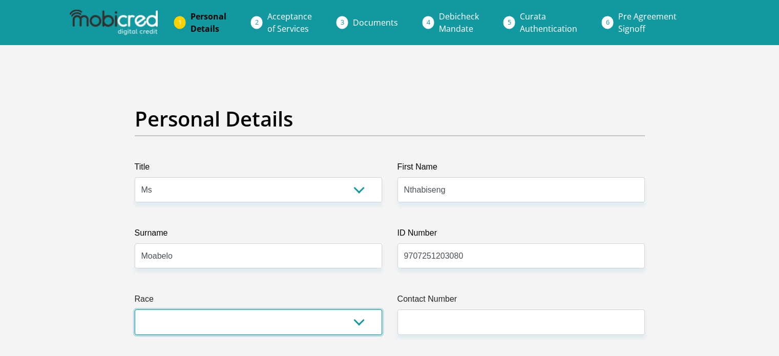
click at [193, 314] on select "Black Coloured Indian White Other" at bounding box center [258, 321] width 247 height 25
select select "1"
click at [135, 309] on select "Black Coloured Indian White Other" at bounding box center [258, 321] width 247 height 25
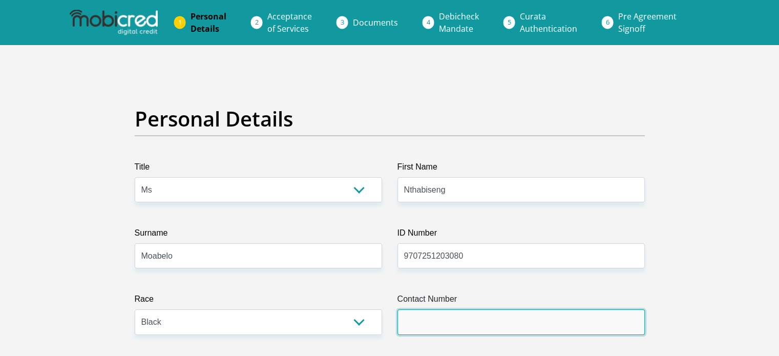
click at [438, 323] on input "Contact Number" at bounding box center [520, 321] width 247 height 25
type input "0725598941"
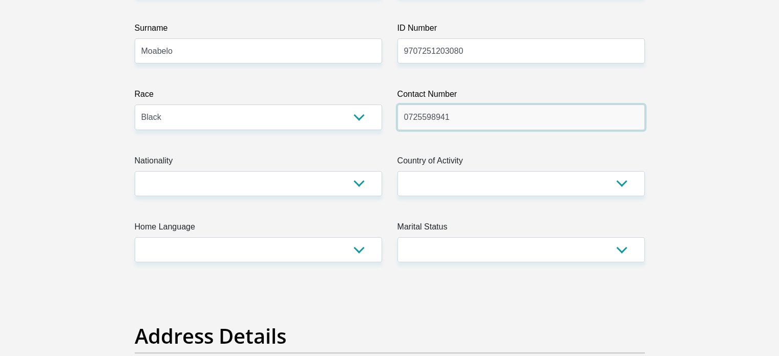
scroll to position [256, 0]
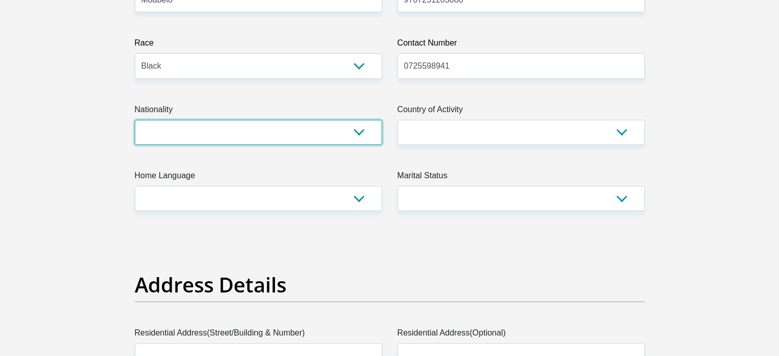
click at [173, 134] on select "South Africa Afghanistan Aland Islands Albania Algeria America Samoa American V…" at bounding box center [258, 132] width 247 height 25
select select "ZAF"
click at [135, 120] on select "South Africa Afghanistan Aland Islands Albania Algeria America Samoa American V…" at bounding box center [258, 132] width 247 height 25
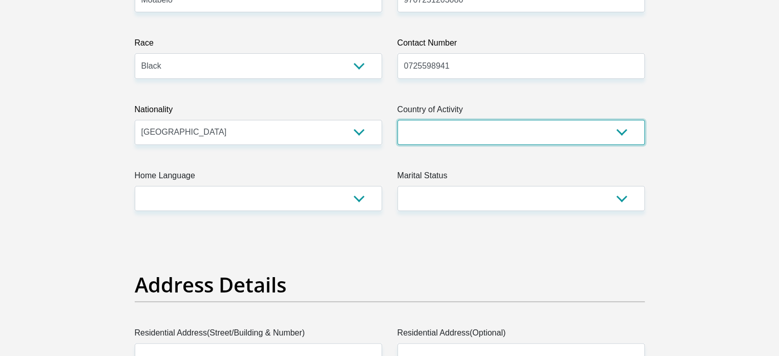
click at [451, 131] on select "South Africa Afghanistan Aland Islands Albania Algeria America Samoa American V…" at bounding box center [520, 132] width 247 height 25
select select "ZAF"
click at [397, 120] on select "South Africa Afghanistan Aland Islands Albania Algeria America Samoa American V…" at bounding box center [520, 132] width 247 height 25
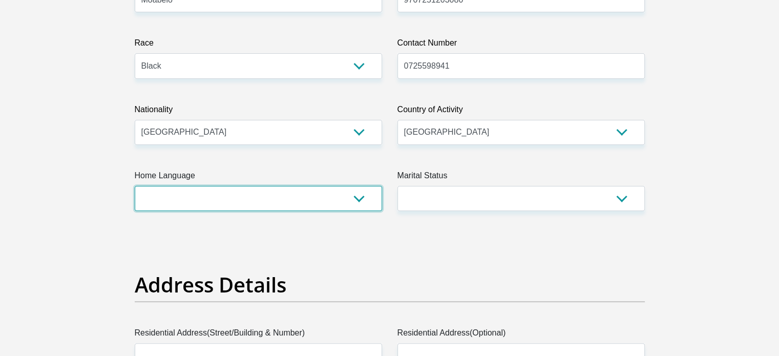
click at [189, 197] on select "Afrikaans English Sepedi South Ndebele Southern Sotho Swati Tsonga Tswana Venda…" at bounding box center [258, 198] width 247 height 25
select select "nso"
click at [135, 186] on select "Afrikaans English Sepedi South Ndebele Southern Sotho Swati Tsonga Tswana Venda…" at bounding box center [258, 198] width 247 height 25
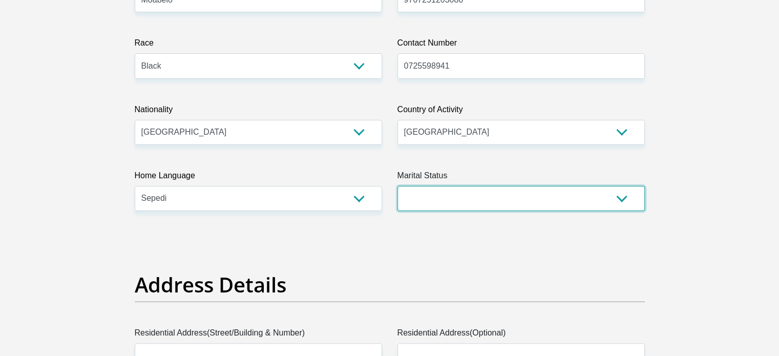
click at [437, 205] on select "Married ANC Single Divorced Widowed Married COP or Customary Law" at bounding box center [520, 198] width 247 height 25
select select "2"
click at [397, 186] on select "Married ANC Single Divorced Widowed Married COP or Customary Law" at bounding box center [520, 198] width 247 height 25
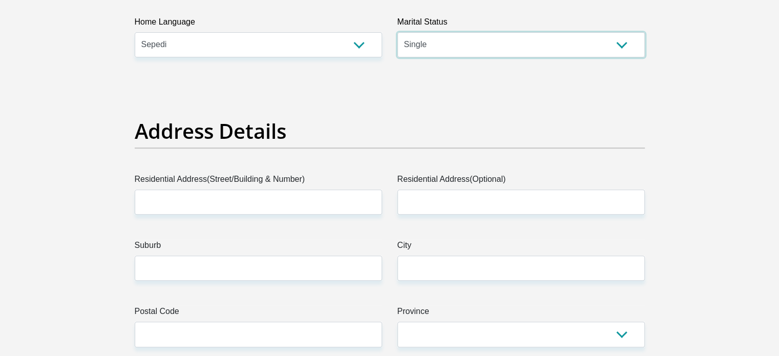
scroll to position [461, 0]
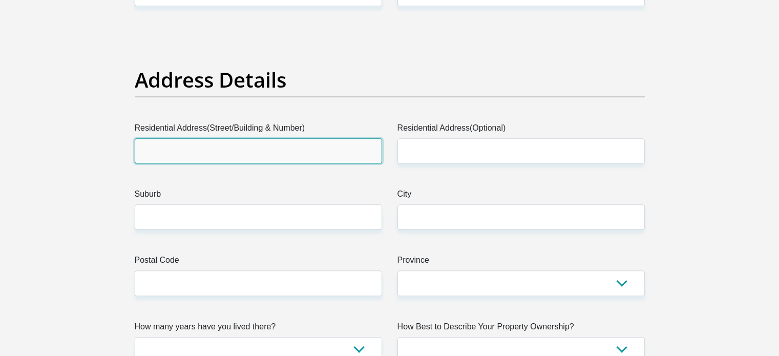
drag, startPoint x: 137, startPoint y: 139, endPoint x: 156, endPoint y: 151, distance: 22.2
click at [137, 139] on input "Residential Address(Street/Building & Number)" at bounding box center [258, 150] width 247 height 25
type input "10 Suikerbekkie Road"
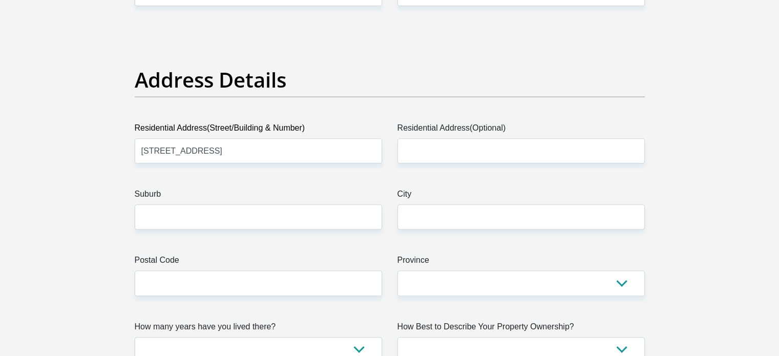
drag, startPoint x: 188, startPoint y: 238, endPoint x: 186, endPoint y: 224, distance: 14.1
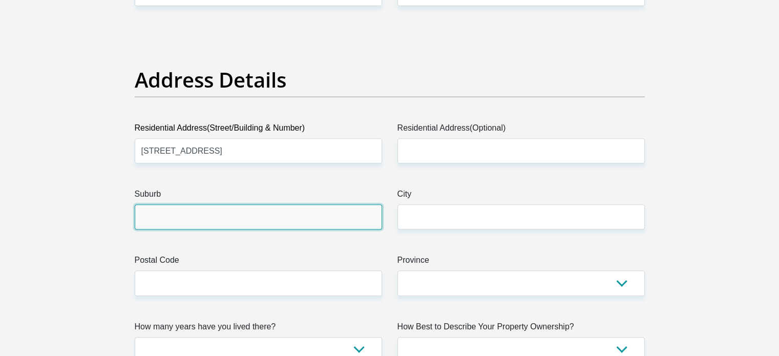
click at [186, 224] on input "Suburb" at bounding box center [258, 216] width 247 height 25
type input "Birchacres"
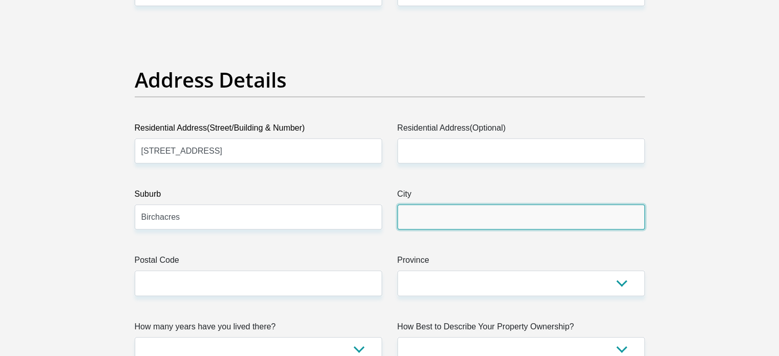
click at [406, 217] on input "City" at bounding box center [520, 216] width 247 height 25
type input "Kempton Park"
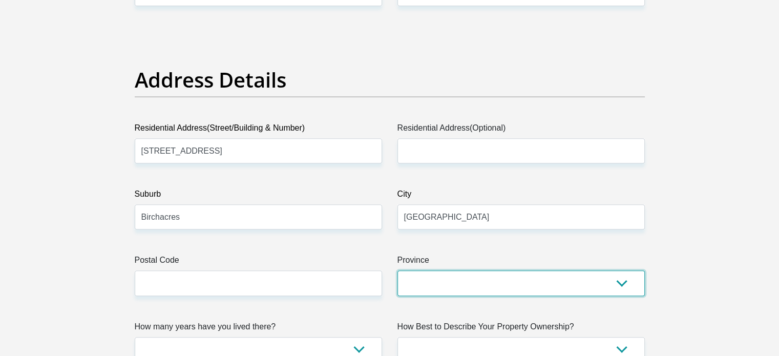
click at [457, 277] on select "Eastern Cape Free State Gauteng KwaZulu-Natal Limpopo Mpumalanga Northern Cape …" at bounding box center [520, 282] width 247 height 25
select select "Gauteng"
click at [397, 270] on select "Eastern Cape Free State Gauteng KwaZulu-Natal Limpopo Mpumalanga Northern Cape …" at bounding box center [520, 282] width 247 height 25
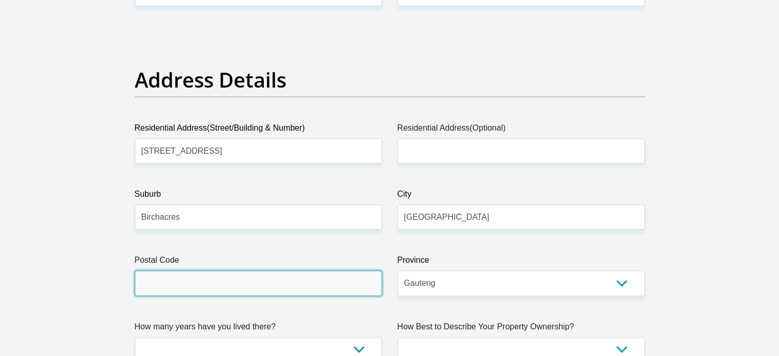
click at [253, 284] on input "Postal Code" at bounding box center [258, 282] width 247 height 25
type input "1618"
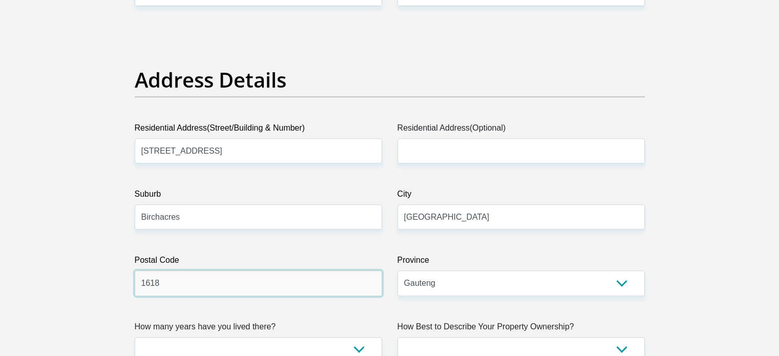
scroll to position [614, 0]
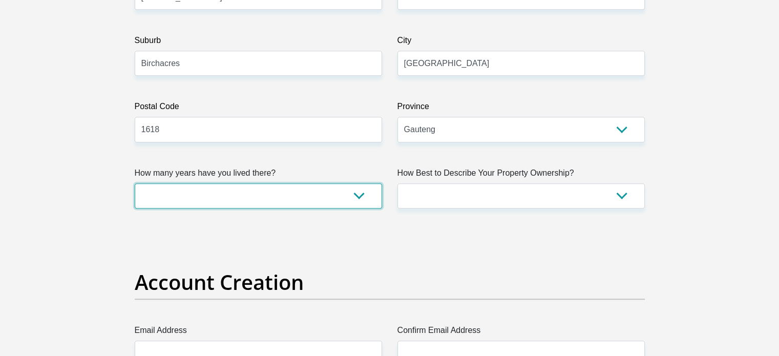
click at [208, 198] on select "less than 1 year 1-3 years 3-5 years 5+ years" at bounding box center [258, 195] width 247 height 25
select select "4"
click at [135, 183] on select "less than 1 year 1-3 years 3-5 years 5+ years" at bounding box center [258, 195] width 247 height 25
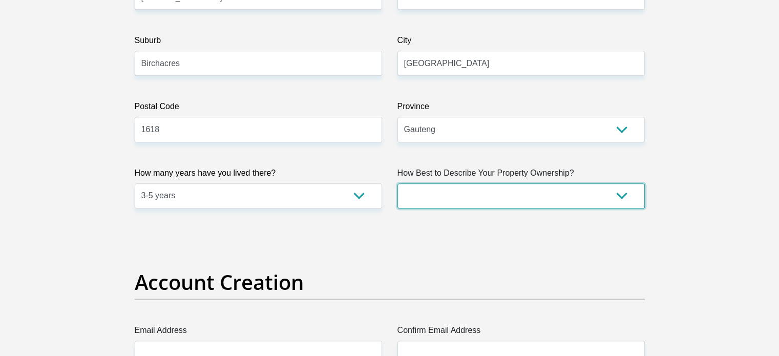
click at [436, 193] on select "Owned Rented Family Owned Company Dwelling" at bounding box center [520, 195] width 247 height 25
select select "parents"
click at [397, 183] on select "Owned Rented Family Owned Company Dwelling" at bounding box center [520, 195] width 247 height 25
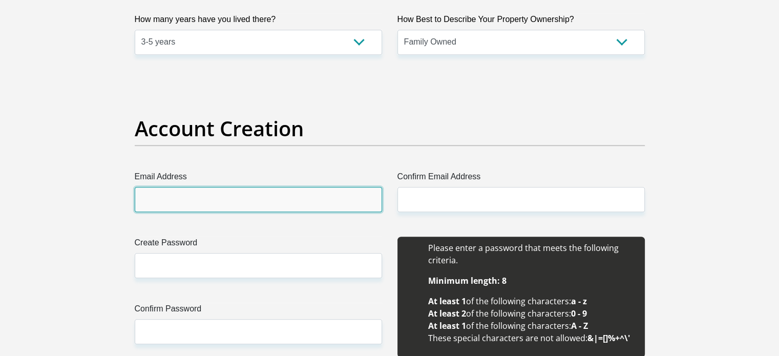
click at [193, 195] on input "Email Address" at bounding box center [258, 199] width 247 height 25
type input "[EMAIL_ADDRESS][DOMAIN_NAME]"
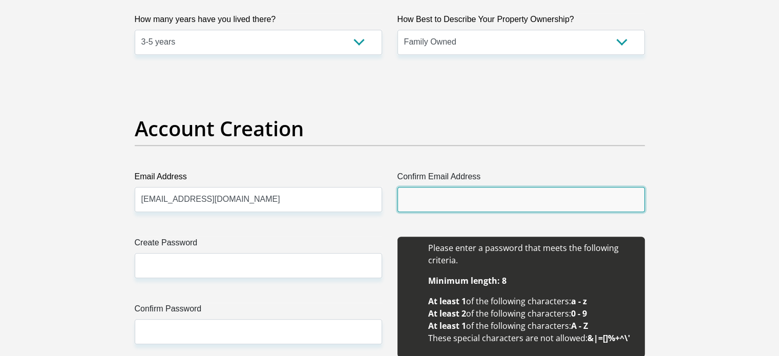
click at [447, 200] on input "Confirm Email Address" at bounding box center [520, 199] width 247 height 25
type input "nthabisengmoabelo4@gmail.com"
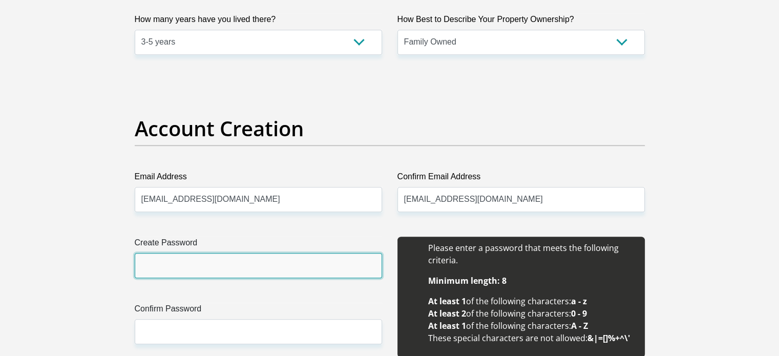
click at [231, 260] on input "Create Password" at bounding box center [258, 265] width 247 height 25
type input "NthabiM@25"
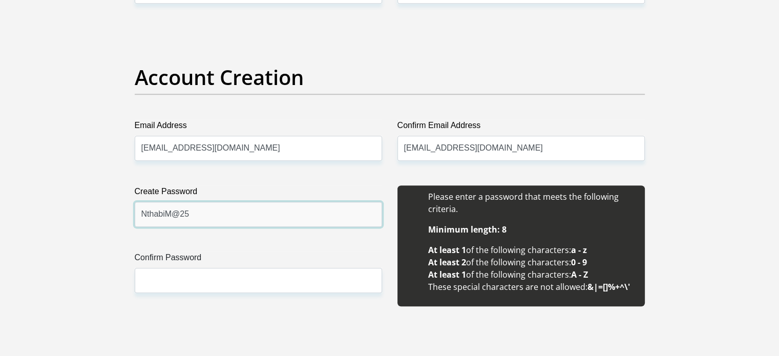
scroll to position [922, 0]
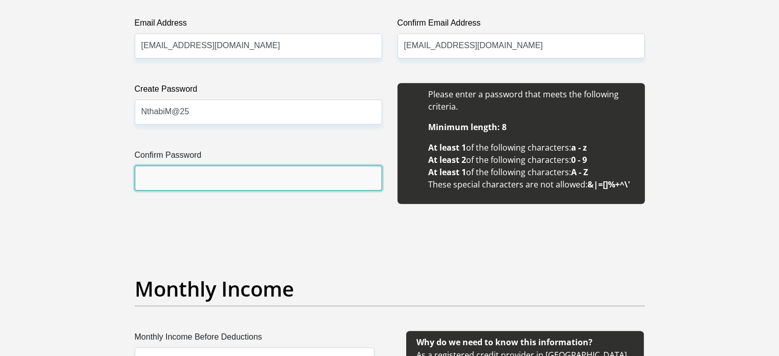
click at [210, 181] on input "Confirm Password" at bounding box center [258, 177] width 247 height 25
type input "NthabiM@25"
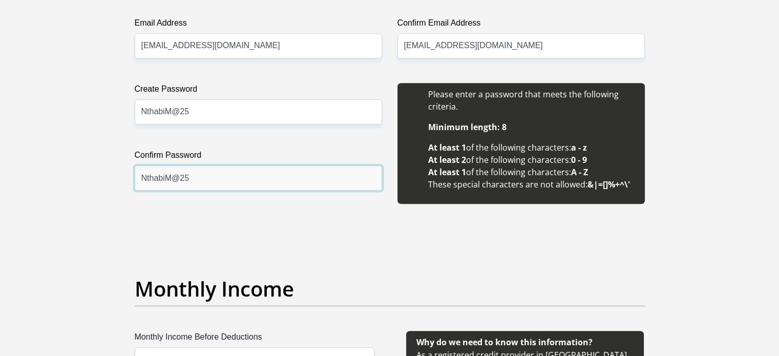
click at [197, 178] on input "NthabiM@25" at bounding box center [258, 177] width 247 height 25
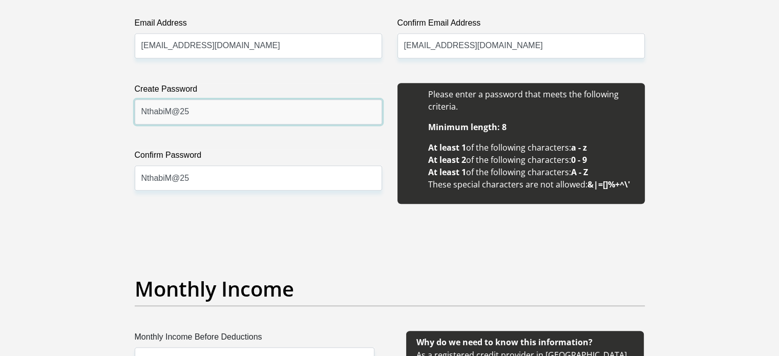
click at [201, 115] on input "NthabiM@25" at bounding box center [258, 111] width 247 height 25
click at [201, 112] on input "NthabiM@25" at bounding box center [258, 111] width 247 height 25
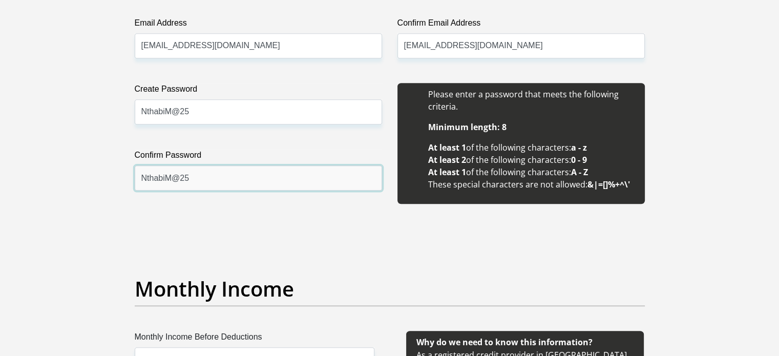
click at [193, 177] on input "NthabiM@25" at bounding box center [258, 177] width 247 height 25
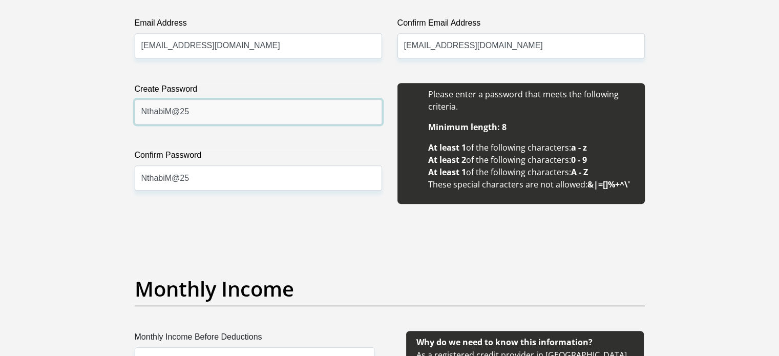
click at [194, 104] on input "NthabiM@25" at bounding box center [258, 111] width 247 height 25
drag, startPoint x: 195, startPoint y: 107, endPoint x: 109, endPoint y: 110, distance: 86.1
type input "="
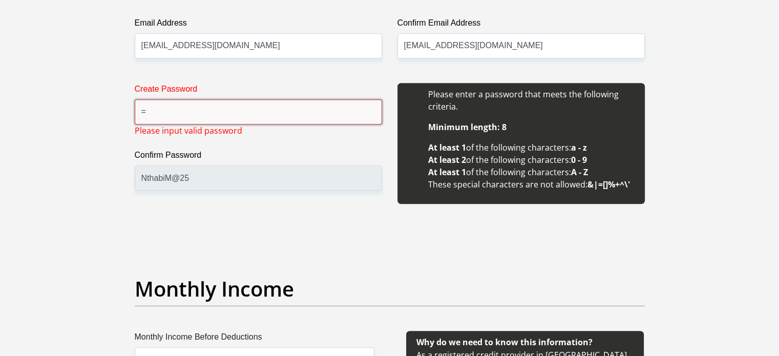
drag, startPoint x: 170, startPoint y: 116, endPoint x: 119, endPoint y: 112, distance: 50.8
click at [146, 114] on input "Create Password" at bounding box center [258, 111] width 247 height 25
click at [177, 112] on input "Create Password" at bounding box center [258, 111] width 247 height 25
type input "M"
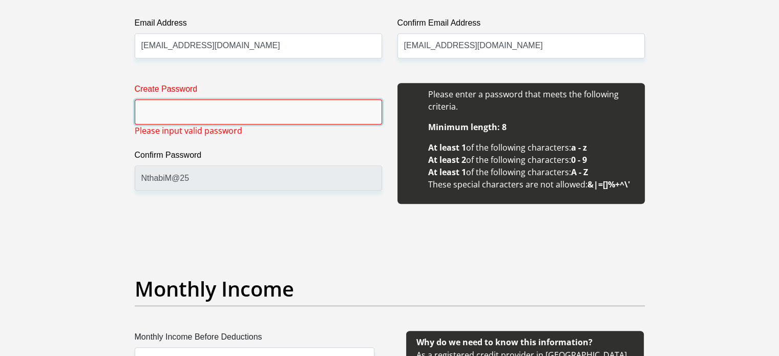
click at [174, 112] on input "Create Password" at bounding box center [258, 111] width 247 height 25
type input "NthabiM@25"
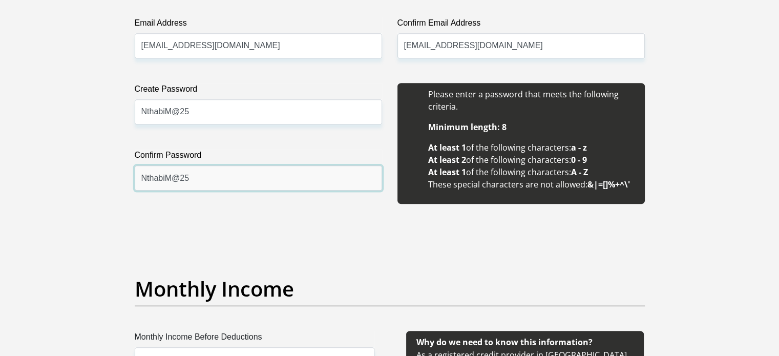
click at [202, 176] on input "NthabiM@25" at bounding box center [258, 177] width 247 height 25
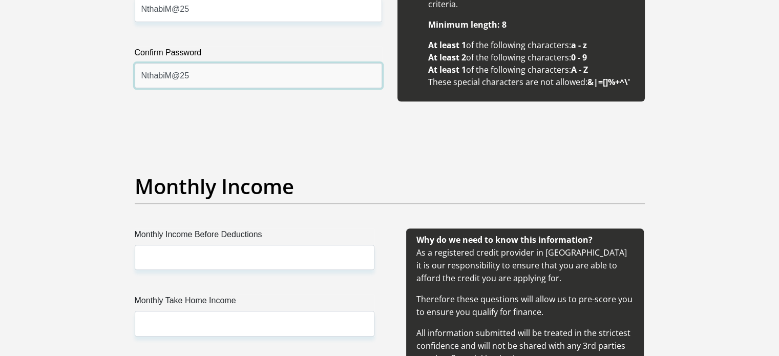
scroll to position [1075, 0]
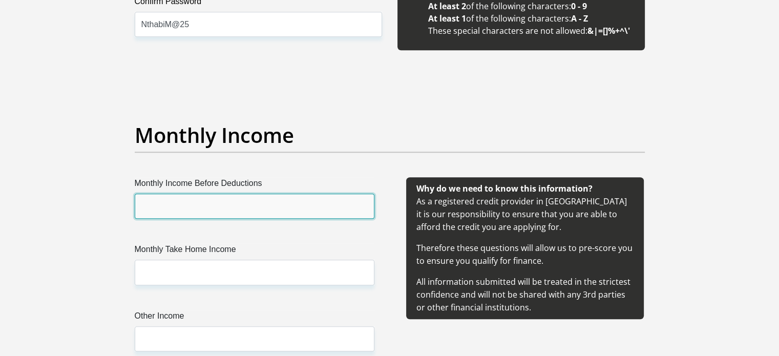
click at [164, 208] on input "Monthly Income Before Deductions" at bounding box center [255, 206] width 240 height 25
type input "30000"
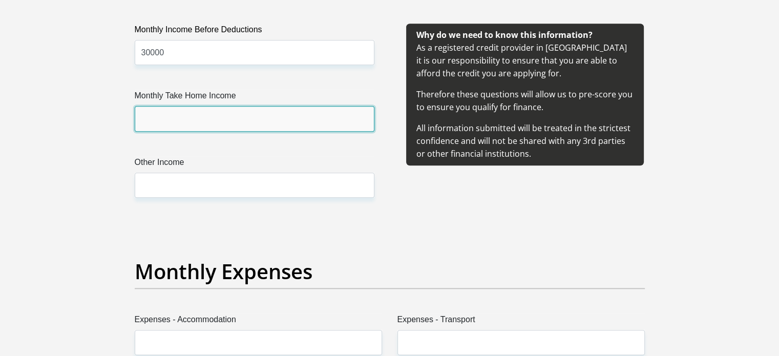
click at [162, 120] on input "Monthly Take Home Income" at bounding box center [255, 118] width 240 height 25
type input "26380"
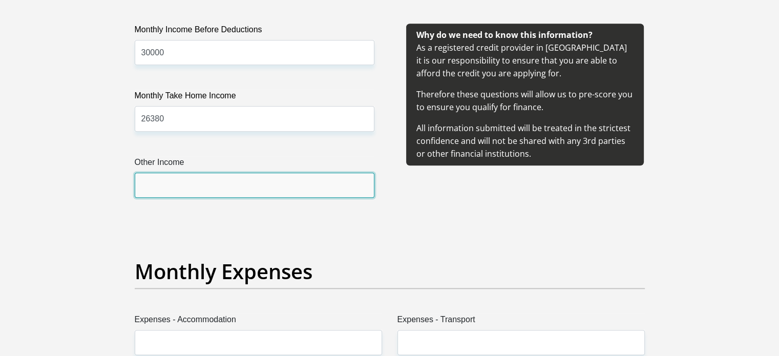
click at [178, 192] on input "Other Income" at bounding box center [255, 185] width 240 height 25
type input "0"
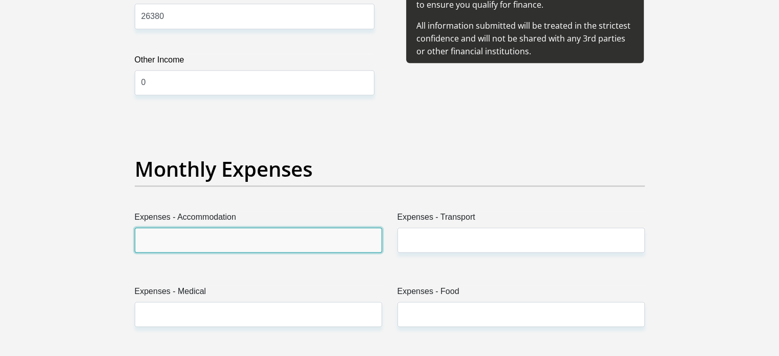
drag, startPoint x: 191, startPoint y: 228, endPoint x: 192, endPoint y: 235, distance: 7.2
click at [191, 228] on input "Expenses - Accommodation" at bounding box center [258, 239] width 247 height 25
type input "7200"
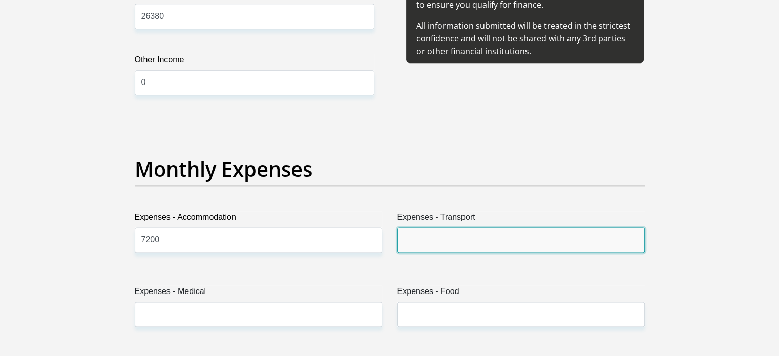
click at [412, 244] on input "Expenses - Transport" at bounding box center [520, 239] width 247 height 25
type input "1000"
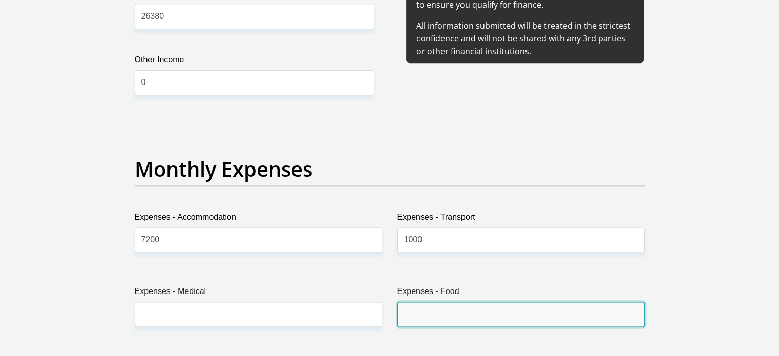
click at [463, 322] on input "Expenses - Food" at bounding box center [520, 314] width 247 height 25
type input "2000"
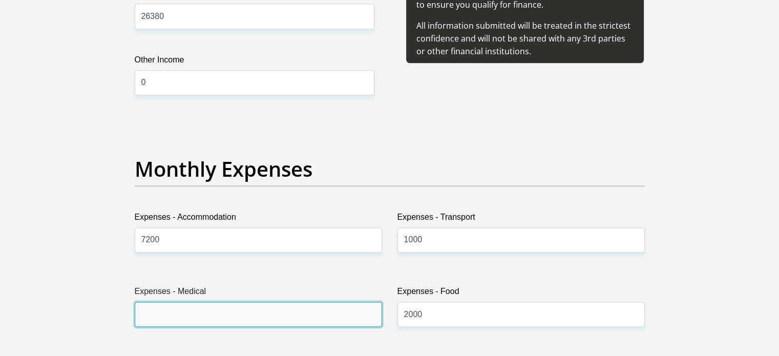
click at [355, 314] on input "Expenses - Medical" at bounding box center [258, 314] width 247 height 25
type input "1055"
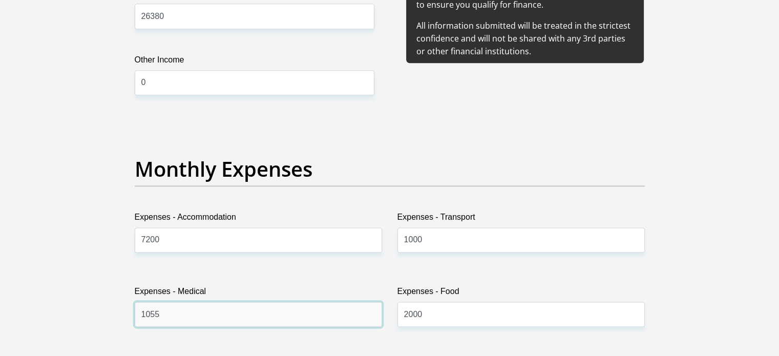
scroll to position [1434, 0]
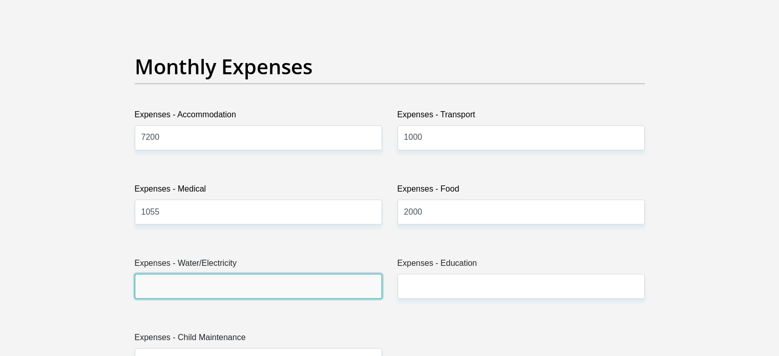
click at [181, 280] on input "Expenses - Water/Electricity" at bounding box center [258, 285] width 247 height 25
type input "500"
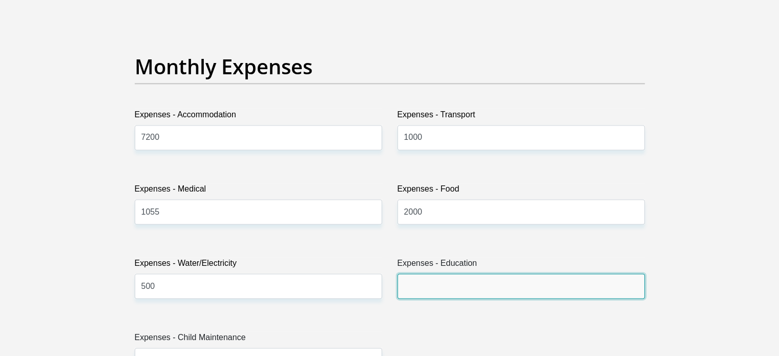
click at [414, 289] on input "Expenses - Education" at bounding box center [520, 285] width 247 height 25
type input "0"
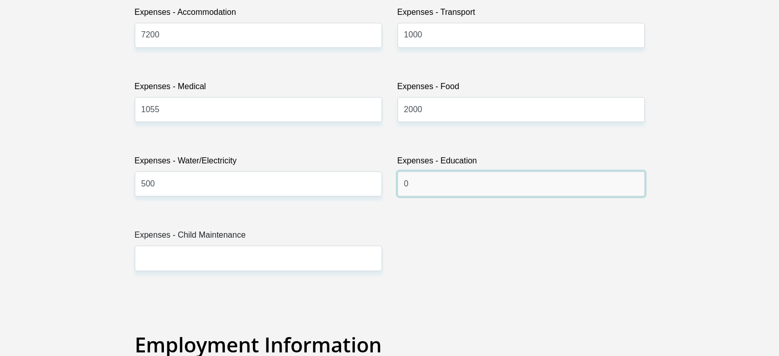
scroll to position [1587, 0]
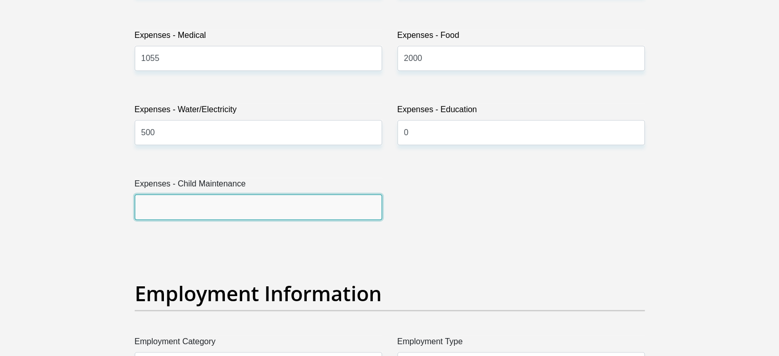
click at [174, 200] on input "Expenses - Child Maintenance" at bounding box center [258, 206] width 247 height 25
type input "0"
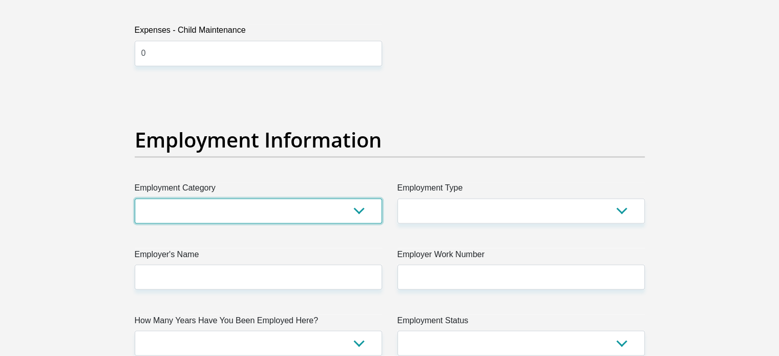
click at [176, 217] on select "AGRICULTURE ALCOHOL & TOBACCO CONSTRUCTION MATERIALS METALLURGY EQUIPMENT FOR R…" at bounding box center [258, 210] width 247 height 25
click at [176, 216] on select "AGRICULTURE ALCOHOL & TOBACCO CONSTRUCTION MATERIALS METALLURGY EQUIPMENT FOR R…" at bounding box center [258, 210] width 247 height 25
click at [135, 198] on select "AGRICULTURE ALCOHOL & TOBACCO CONSTRUCTION MATERIALS METALLURGY EQUIPMENT FOR R…" at bounding box center [258, 210] width 247 height 25
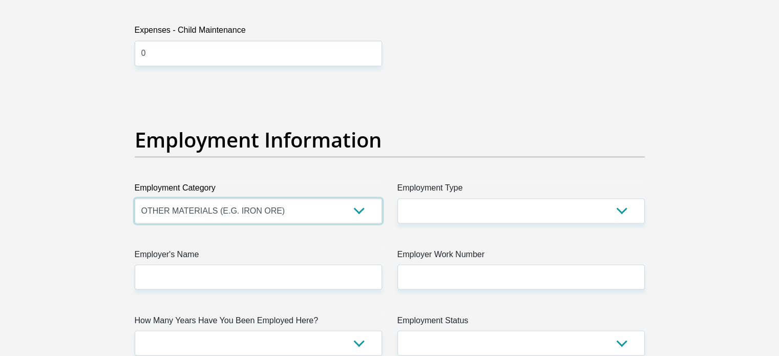
click at [186, 213] on select "AGRICULTURE ALCOHOL & TOBACCO CONSTRUCTION MATERIALS METALLURGY EQUIPMENT FOR R…" at bounding box center [258, 210] width 247 height 25
select select "20"
click at [135, 198] on select "AGRICULTURE ALCOHOL & TOBACCO CONSTRUCTION MATERIALS METALLURGY EQUIPMENT FOR R…" at bounding box center [258, 210] width 247 height 25
click at [205, 206] on select "AGRICULTURE ALCOHOL & TOBACCO CONSTRUCTION MATERIALS METALLURGY EQUIPMENT FOR R…" at bounding box center [258, 210] width 247 height 25
click at [135, 198] on select "AGRICULTURE ALCOHOL & TOBACCO CONSTRUCTION MATERIALS METALLURGY EQUIPMENT FOR R…" at bounding box center [258, 210] width 247 height 25
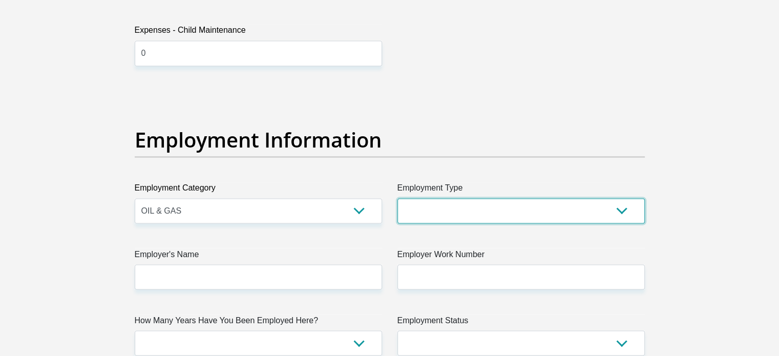
click at [447, 203] on select "College/Lecturer Craft Seller Creative Driver Executive Farmer Forces - Non Com…" at bounding box center [520, 210] width 247 height 25
select select "Office Staff/Clerk"
click at [397, 198] on select "College/Lecturer Craft Seller Creative Driver Executive Farmer Forces - Non Com…" at bounding box center [520, 210] width 247 height 25
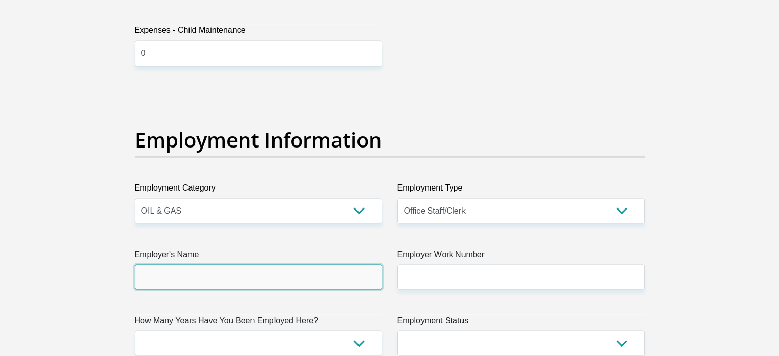
click at [183, 274] on input "Employer's Name" at bounding box center [258, 276] width 247 height 25
type input "CENTURIONLAWGROUP"
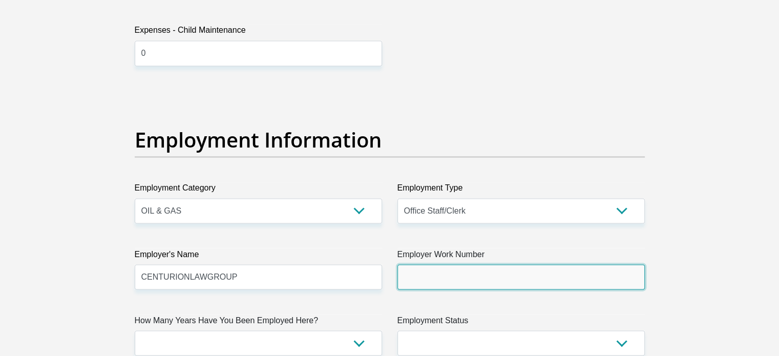
click at [428, 277] on input "Employer Work Number" at bounding box center [520, 276] width 247 height 25
type input "0112455900"
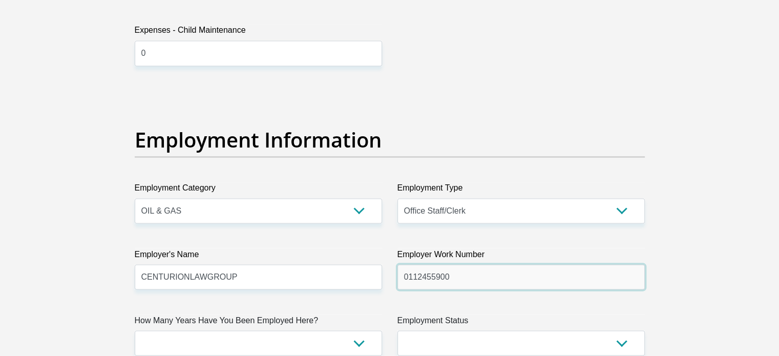
scroll to position [1843, 0]
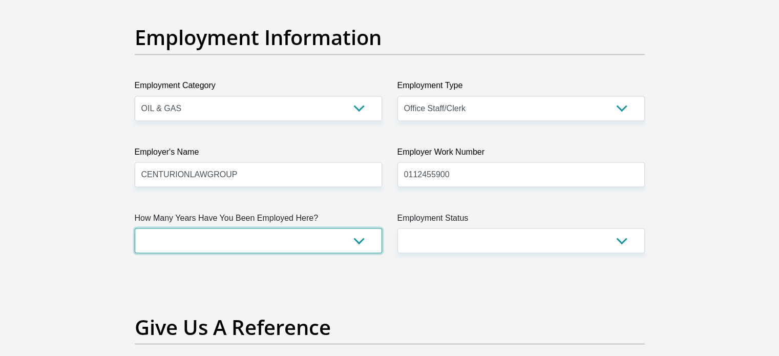
click at [169, 239] on select "less than 1 year 1-3 years 3-5 years 5+ years" at bounding box center [258, 240] width 247 height 25
select select "6"
click at [135, 228] on select "less than 1 year 1-3 years 3-5 years 5+ years" at bounding box center [258, 240] width 247 height 25
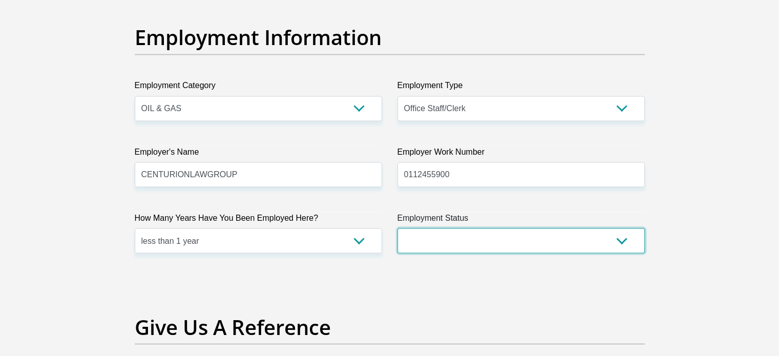
click at [453, 235] on select "Permanent/Full-time Part-time/Casual Contract Worker Self-Employed Housewife Re…" at bounding box center [520, 240] width 247 height 25
select select "1"
click at [397, 228] on select "Permanent/Full-time Part-time/Casual Contract Worker Self-Employed Housewife Re…" at bounding box center [520, 240] width 247 height 25
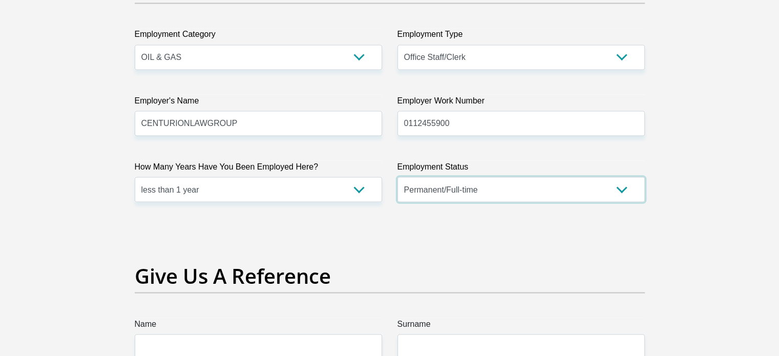
scroll to position [1997, 0]
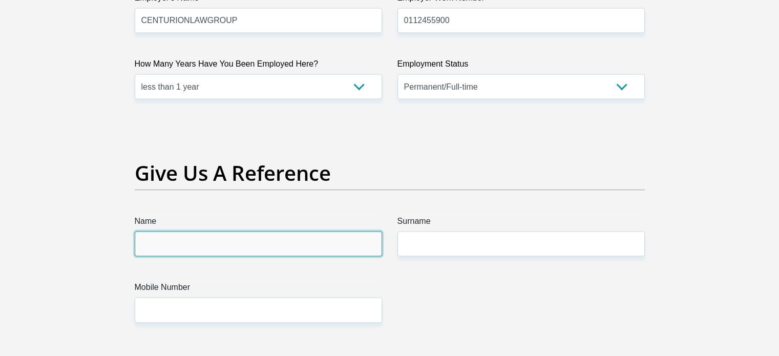
click at [173, 234] on input "Name" at bounding box center [258, 243] width 247 height 25
type input "MATSHEDISO"
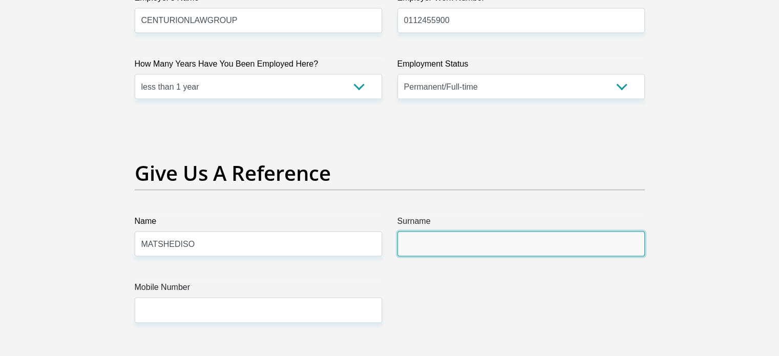
click at [425, 245] on input "Surname" at bounding box center [520, 243] width 247 height 25
type input "MOABELO"
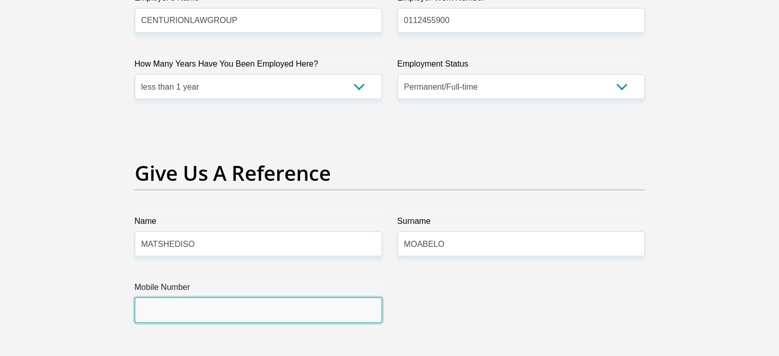
click at [209, 308] on input "Mobile Number" at bounding box center [258, 310] width 247 height 25
type input "0662930661"
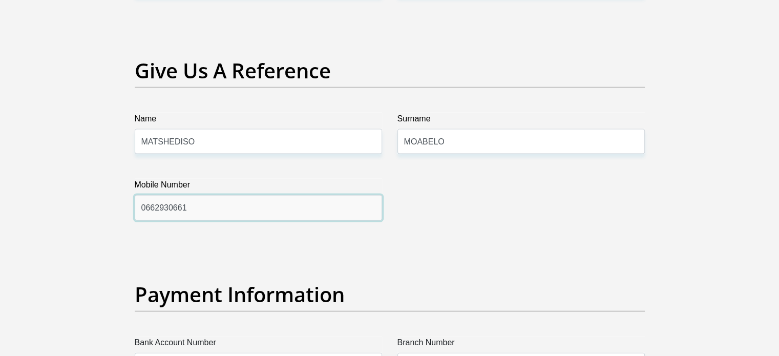
scroll to position [2151, 0]
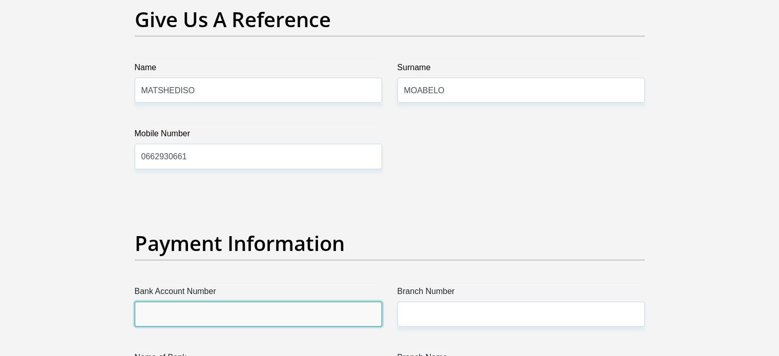
click at [173, 309] on input "Bank Account Number" at bounding box center [258, 314] width 247 height 25
type input "1767746448"
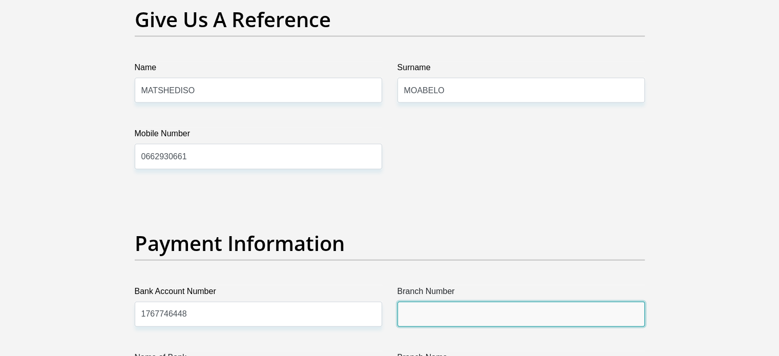
click at [415, 311] on input "Branch Number" at bounding box center [520, 314] width 247 height 25
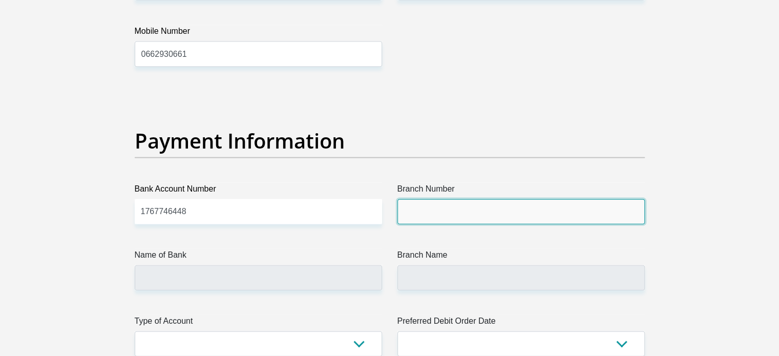
scroll to position [2304, 0]
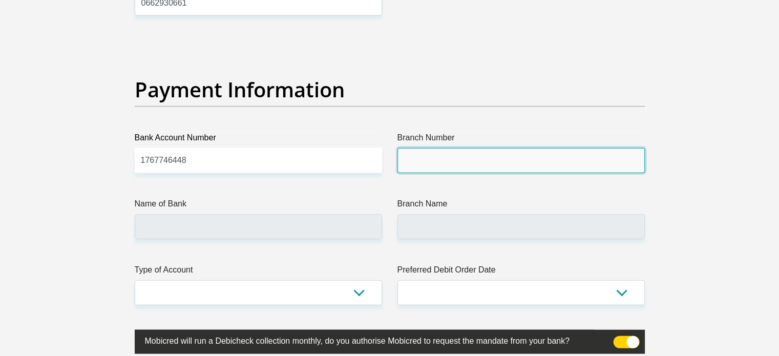
click at [412, 163] on input "Branch Number" at bounding box center [520, 160] width 247 height 25
type input "470010"
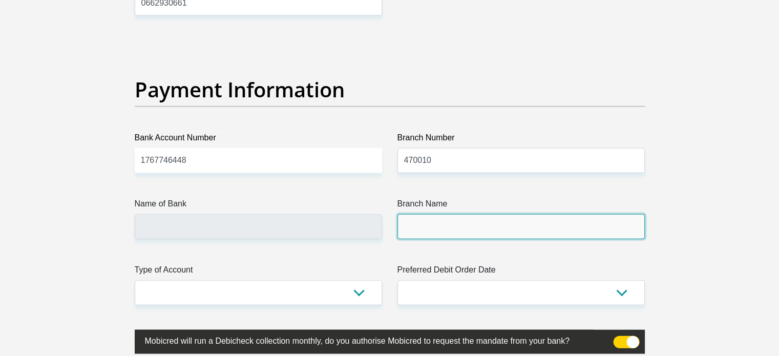
click at [415, 234] on input "Branch Name" at bounding box center [520, 226] width 247 height 25
type input "CAPITEC BANK LIMITED"
type input "CAPITEC BANK CPC"
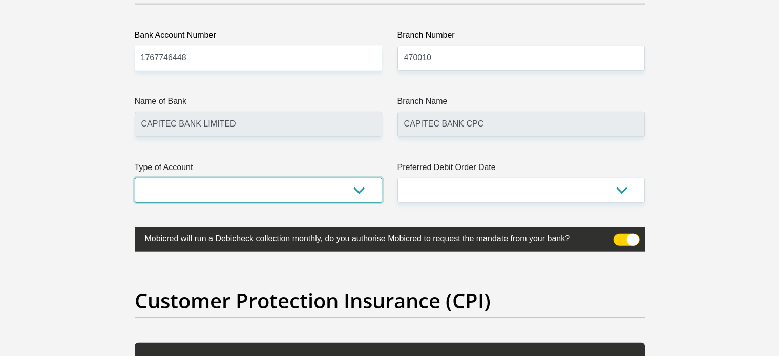
click at [176, 188] on select "Cheque Savings" at bounding box center [258, 190] width 247 height 25
select select "SAV"
click at [135, 178] on select "Cheque Savings" at bounding box center [258, 190] width 247 height 25
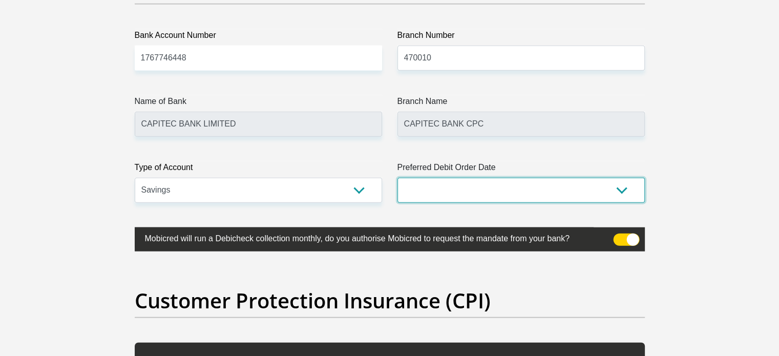
click at [428, 188] on select "1st 2nd 3rd 4th 5th 7th 18th 19th 20th 21st 22nd 23rd 24th 25th 26th 27th 28th …" at bounding box center [520, 190] width 247 height 25
select select "25"
click at [397, 178] on select "1st 2nd 3rd 4th 5th 7th 18th 19th 20th 21st 22nd 23rd 24th 25th 26th 27th 28th …" at bounding box center [520, 190] width 247 height 25
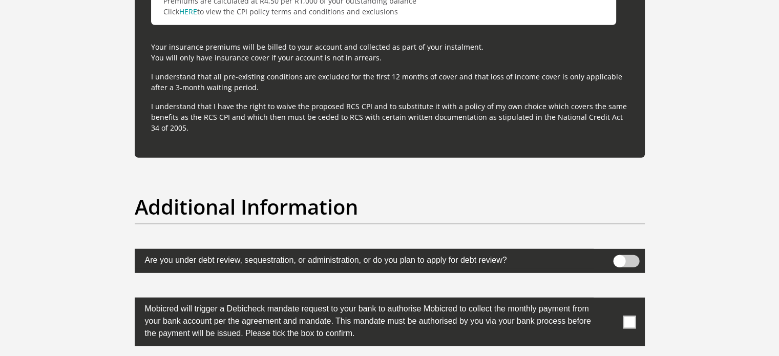
scroll to position [3124, 0]
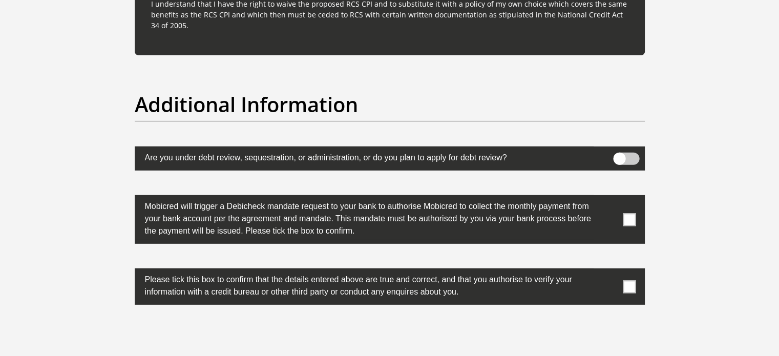
click at [625, 218] on span at bounding box center [629, 219] width 13 height 13
click at [609, 198] on input "checkbox" at bounding box center [609, 198] width 0 height 0
click at [633, 281] on span at bounding box center [629, 286] width 13 height 13
click at [609, 271] on input "checkbox" at bounding box center [609, 271] width 0 height 0
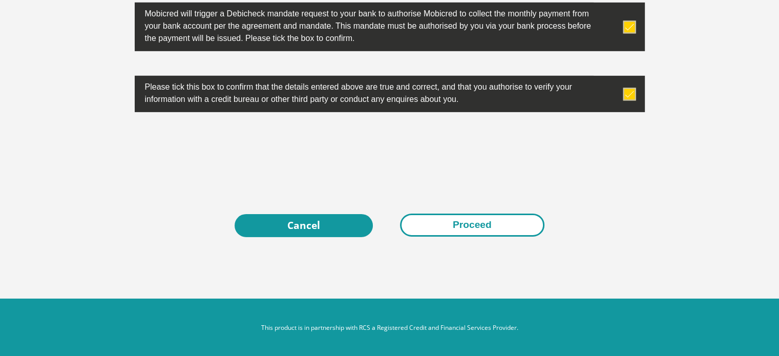
click at [469, 222] on button "Proceed" at bounding box center [472, 225] width 144 height 23
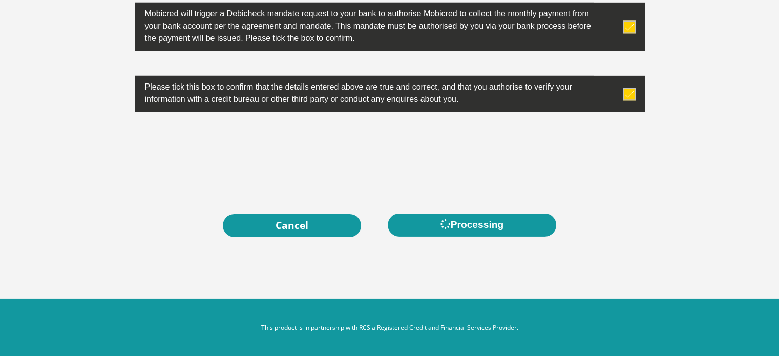
scroll to position [0, 0]
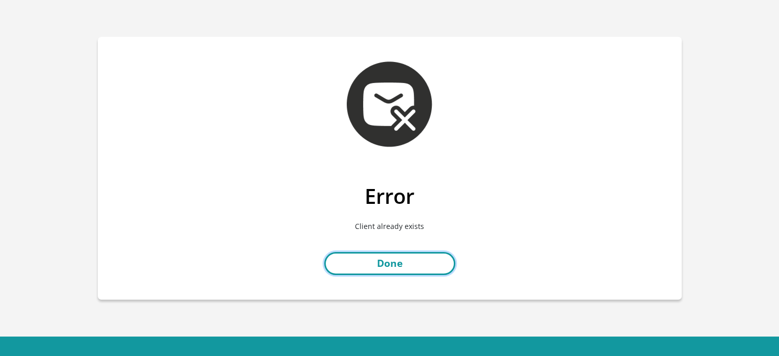
click at [395, 266] on link "Done" at bounding box center [389, 263] width 131 height 23
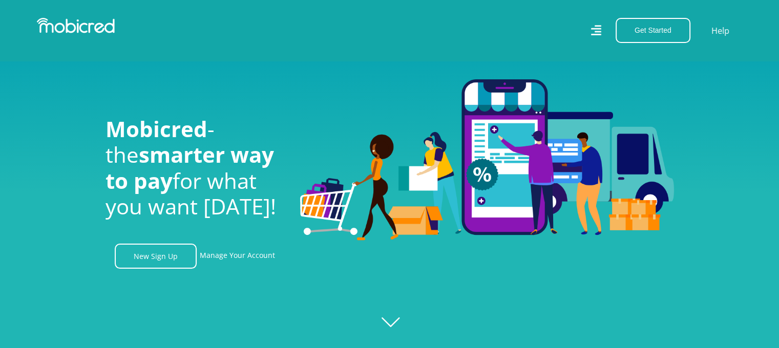
scroll to position [102, 0]
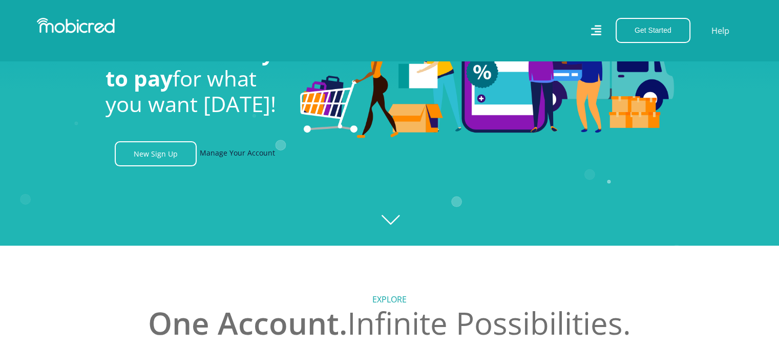
click at [245, 157] on link "Manage Your Account" at bounding box center [237, 153] width 75 height 25
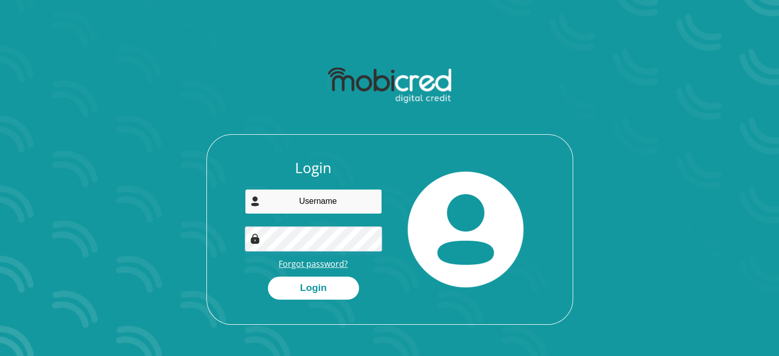
type input "[EMAIL_ADDRESS][DOMAIN_NAME]"
click at [315, 264] on link "Forgot password?" at bounding box center [313, 263] width 69 height 11
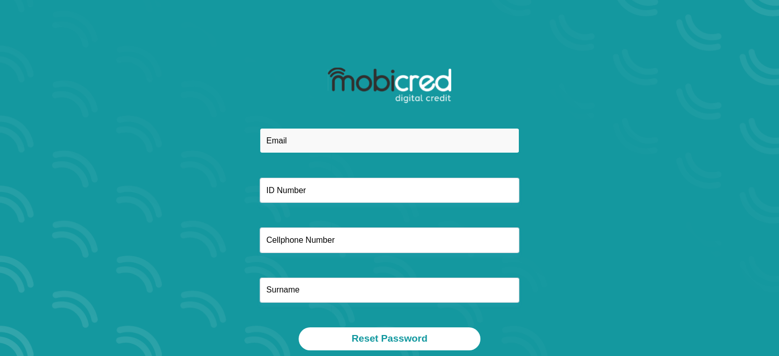
click at [287, 140] on input "email" at bounding box center [390, 140] width 260 height 25
type input "[EMAIL_ADDRESS][DOMAIN_NAME]"
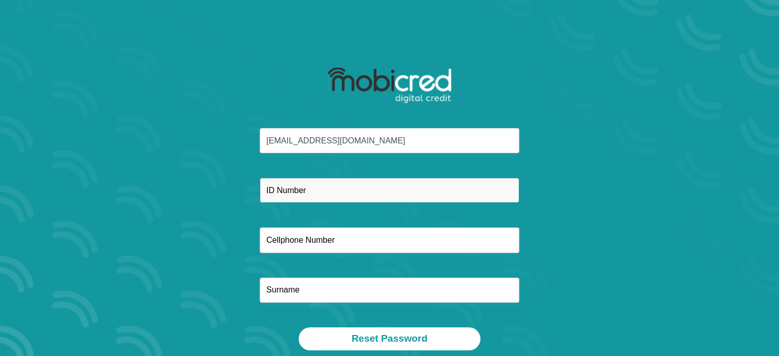
click at [301, 195] on input "text" at bounding box center [390, 190] width 260 height 25
type input "9707251203080"
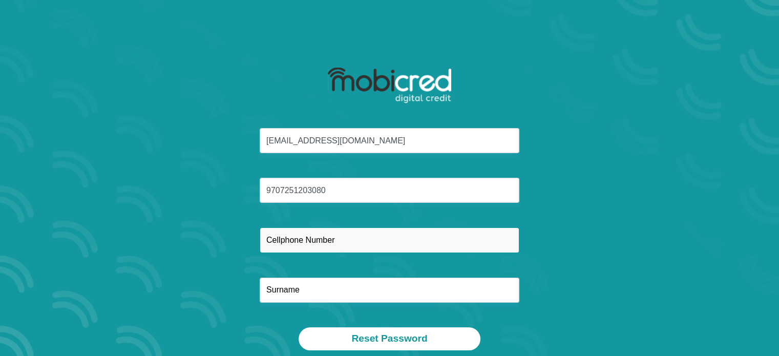
click at [313, 235] on input "text" at bounding box center [390, 239] width 260 height 25
type input "0725598941"
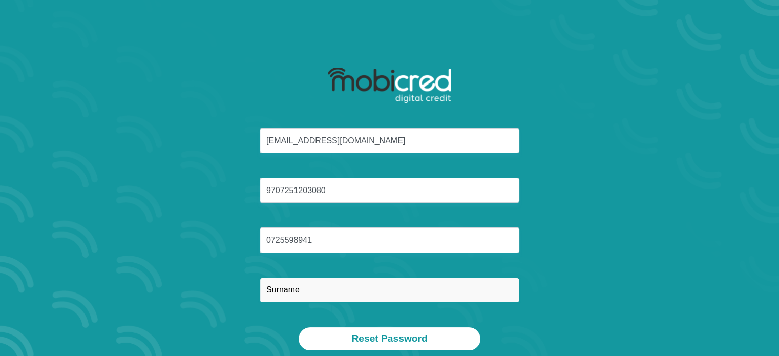
click at [301, 289] on input "text" at bounding box center [390, 290] width 260 height 25
type input "Moabelo"
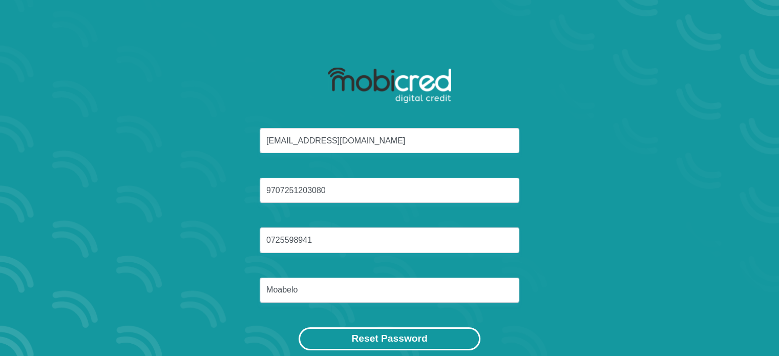
click at [371, 331] on button "Reset Password" at bounding box center [389, 338] width 181 height 23
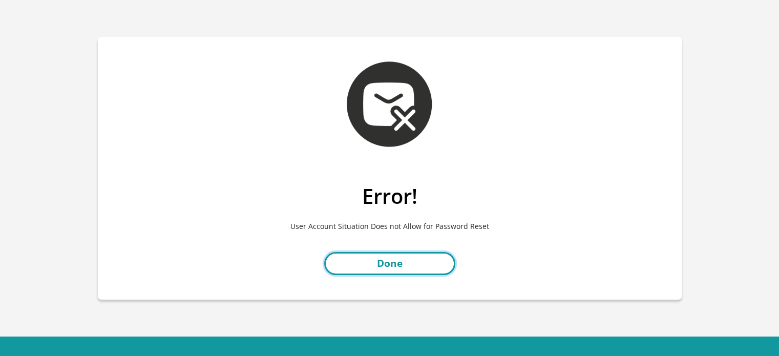
click at [392, 264] on link "Done" at bounding box center [389, 263] width 131 height 23
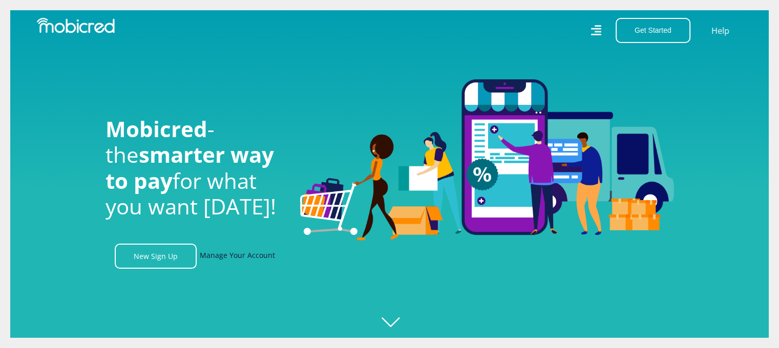
click at [224, 258] on link "Manage Your Account" at bounding box center [237, 256] width 75 height 25
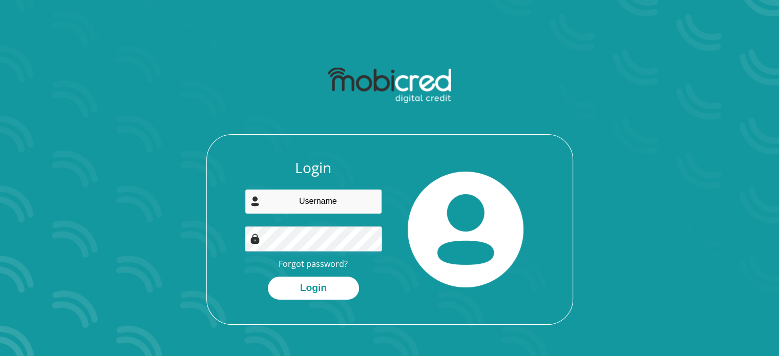
type input "[EMAIL_ADDRESS][DOMAIN_NAME]"
click at [253, 240] on img at bounding box center [255, 238] width 10 height 10
click at [254, 240] on img at bounding box center [255, 238] width 10 height 10
click at [257, 242] on img at bounding box center [255, 238] width 10 height 10
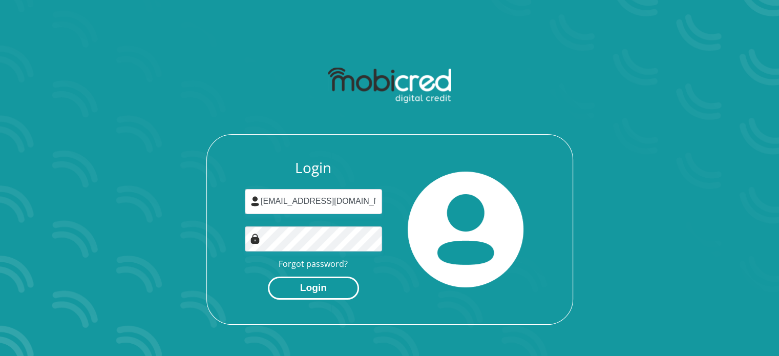
click at [309, 283] on button "Login" at bounding box center [313, 288] width 91 height 23
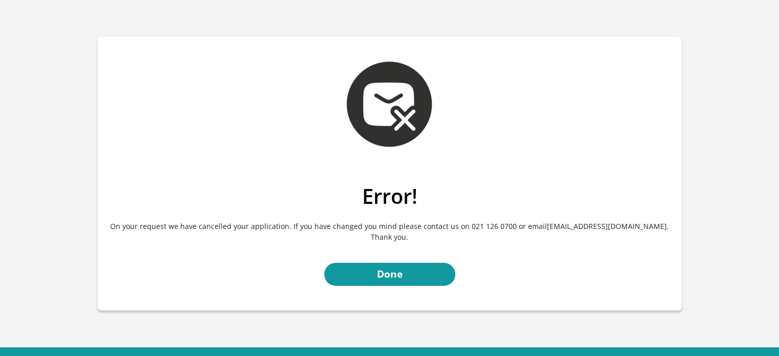
drag, startPoint x: 533, startPoint y: 226, endPoint x: 645, endPoint y: 225, distance: 112.7
click at [645, 225] on p "On your request we have cancelled your application. If you have changed you min…" at bounding box center [389, 231] width 568 height 46
copy p "[EMAIL_ADDRESS][DOMAIN_NAME]"
click at [387, 276] on link "Done" at bounding box center [389, 274] width 131 height 23
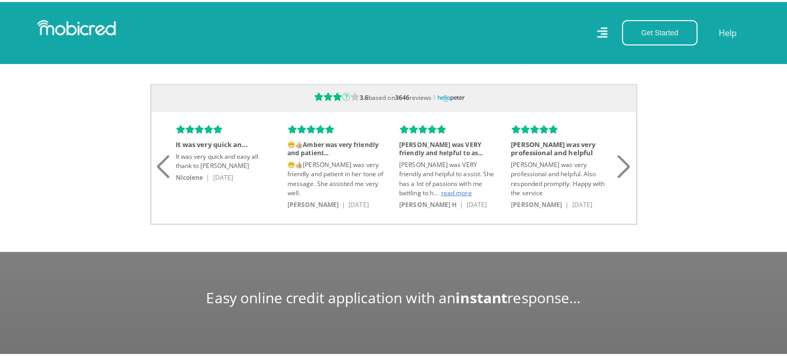
scroll to position [614, 0]
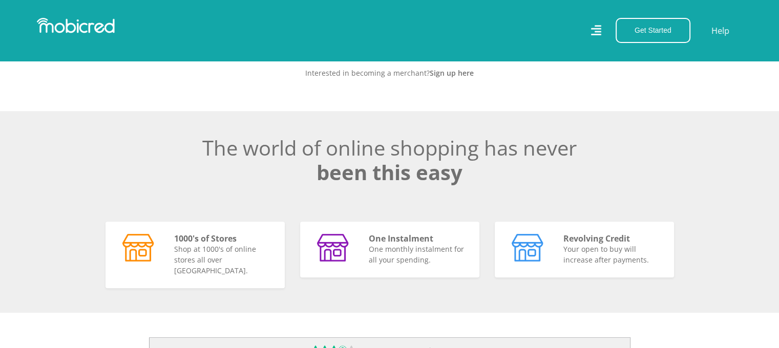
click at [599, 23] on icon at bounding box center [595, 30] width 10 height 15
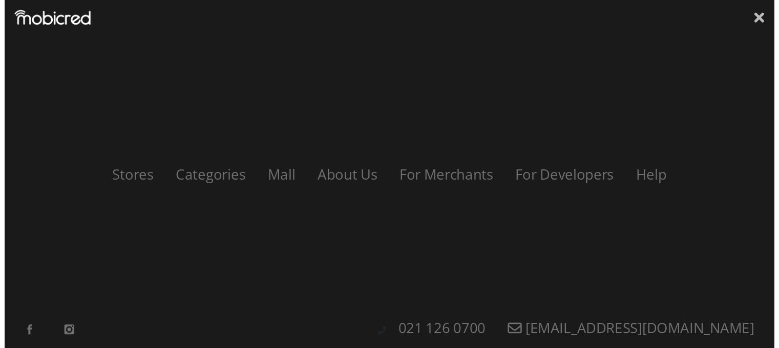
scroll to position [0, 1313]
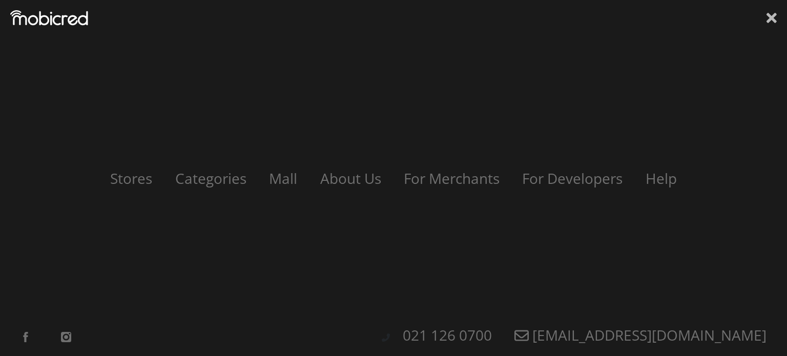
click at [771, 17] on icon at bounding box center [771, 18] width 10 height 10
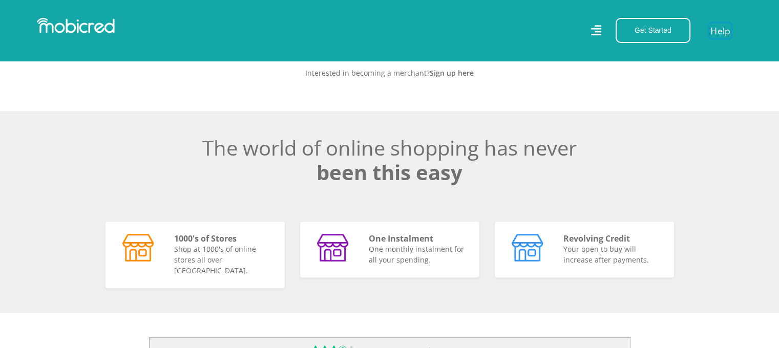
click at [719, 29] on link "Help" at bounding box center [720, 30] width 21 height 15
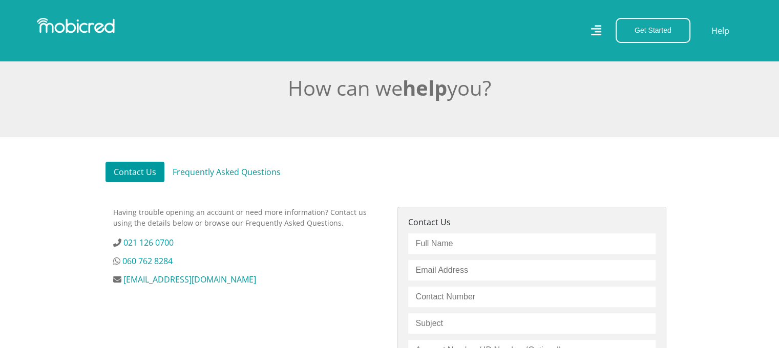
scroll to position [256, 0]
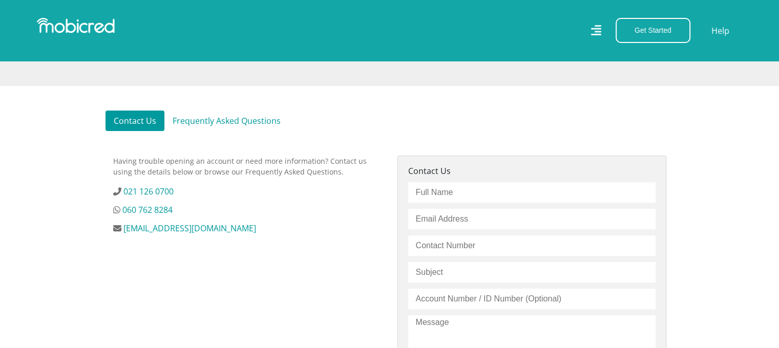
click at [445, 193] on input "text" at bounding box center [531, 192] width 247 height 20
type input "n"
type input "Nthabiseng"
click at [439, 223] on input "email" at bounding box center [531, 219] width 247 height 20
type input "nthabisengmoabelo4@gmail.com"
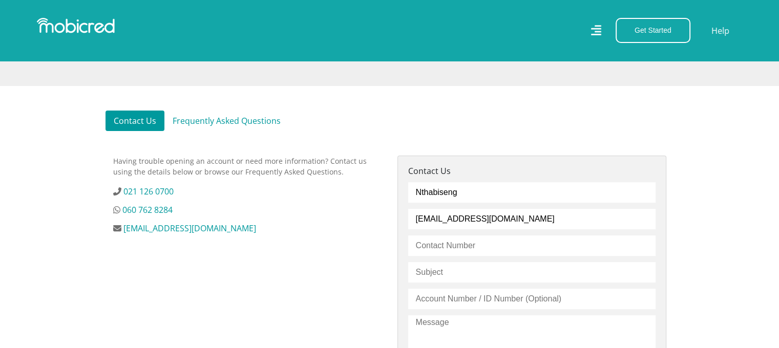
click at [470, 242] on input "text" at bounding box center [531, 246] width 247 height 20
type input "0725598941"
click at [441, 275] on input "text" at bounding box center [531, 272] width 247 height 20
type input "Mobicred application"
click at [491, 305] on input "text" at bounding box center [531, 299] width 247 height 20
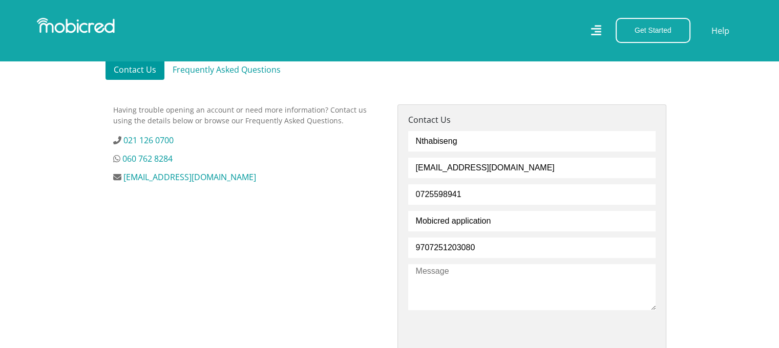
scroll to position [358, 0]
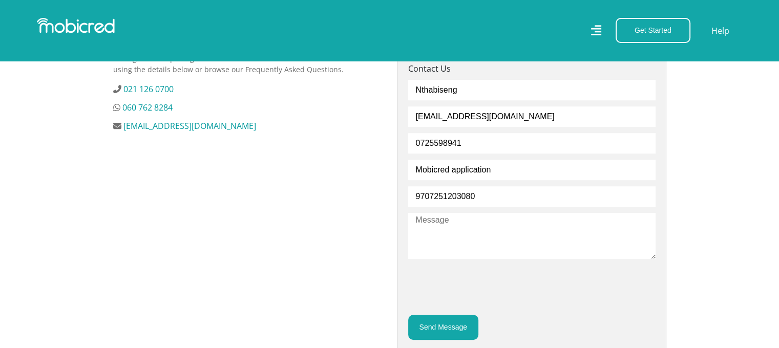
type input "9707251203080"
click at [429, 226] on textarea at bounding box center [531, 236] width 247 height 46
click at [432, 230] on textarea at bounding box center [531, 236] width 247 height 46
click at [432, 231] on textarea at bounding box center [531, 236] width 247 height 46
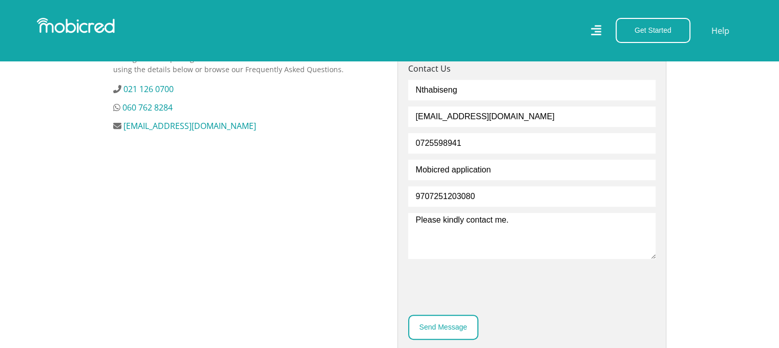
type textarea "Please kindly contact me."
click at [448, 326] on button "Send Message" at bounding box center [443, 327] width 70 height 25
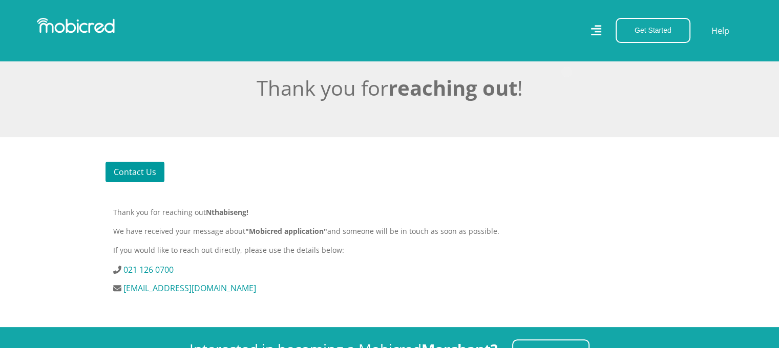
scroll to position [256, 0]
